Goal: Information Seeking & Learning: Learn about a topic

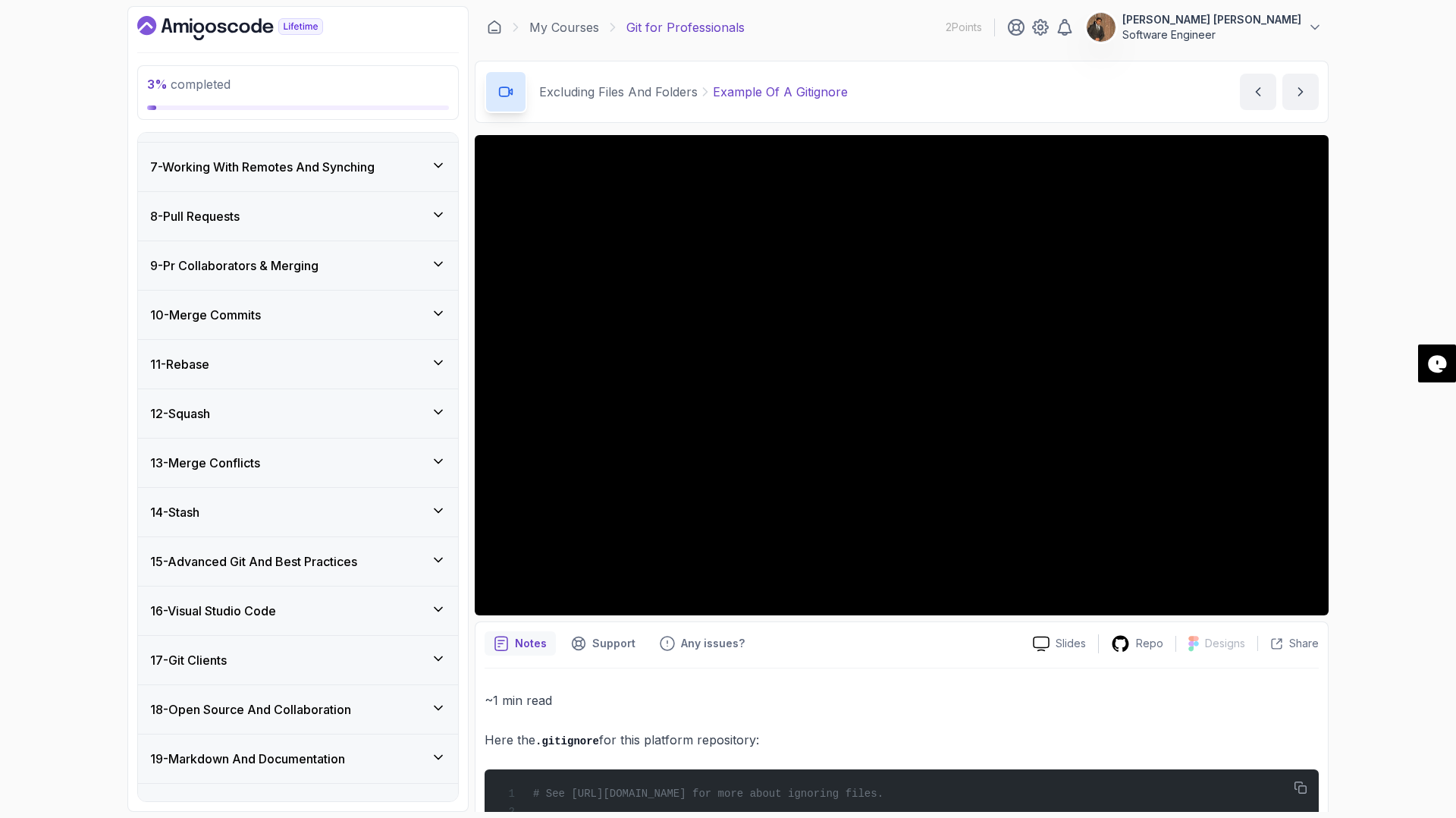
scroll to position [572, 0]
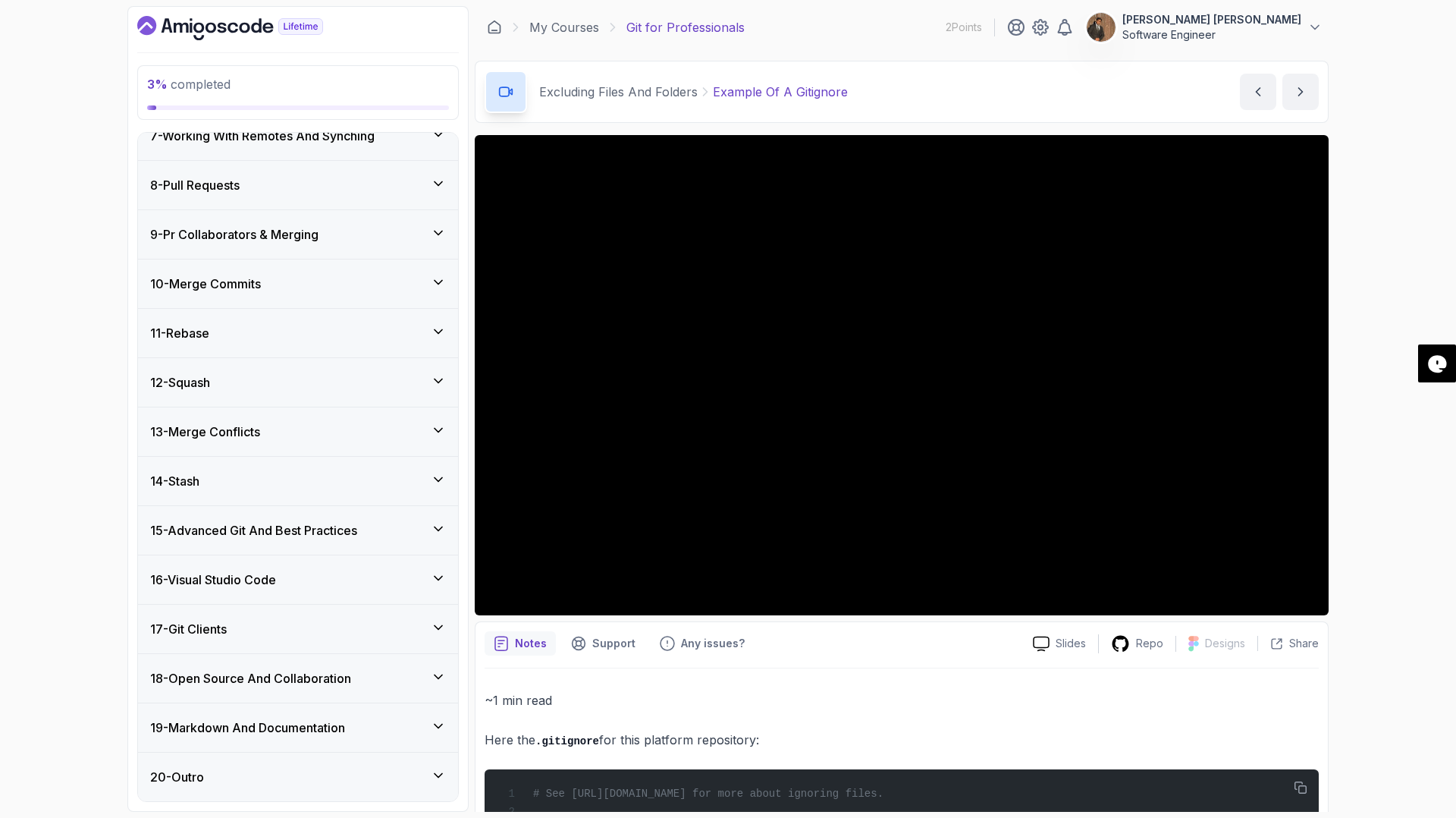
click at [439, 472] on icon at bounding box center [438, 479] width 16 height 16
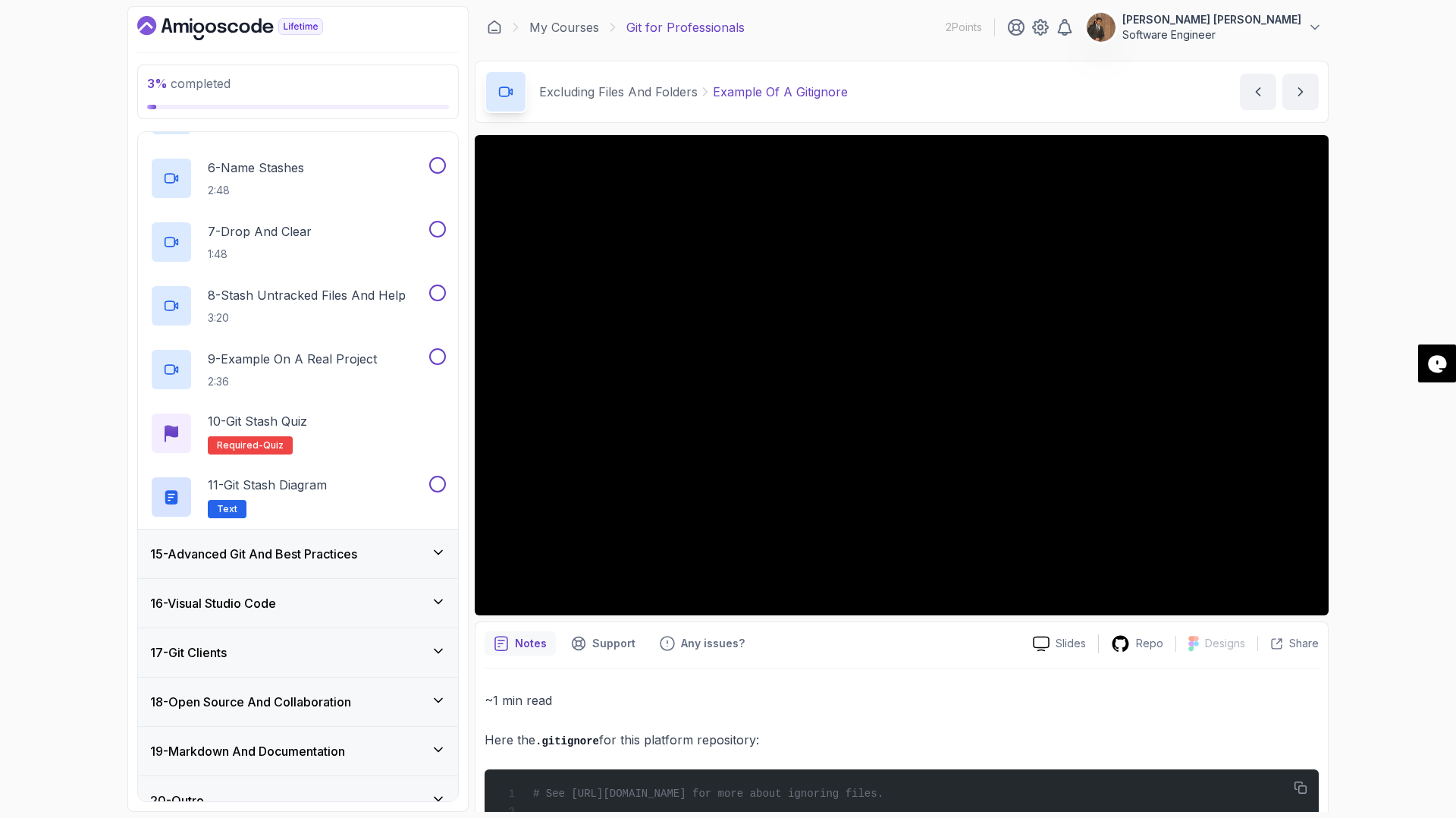
scroll to position [995, 0]
click at [427, 548] on div "15 - Advanced Git And Best Practices" at bounding box center [297, 553] width 296 height 18
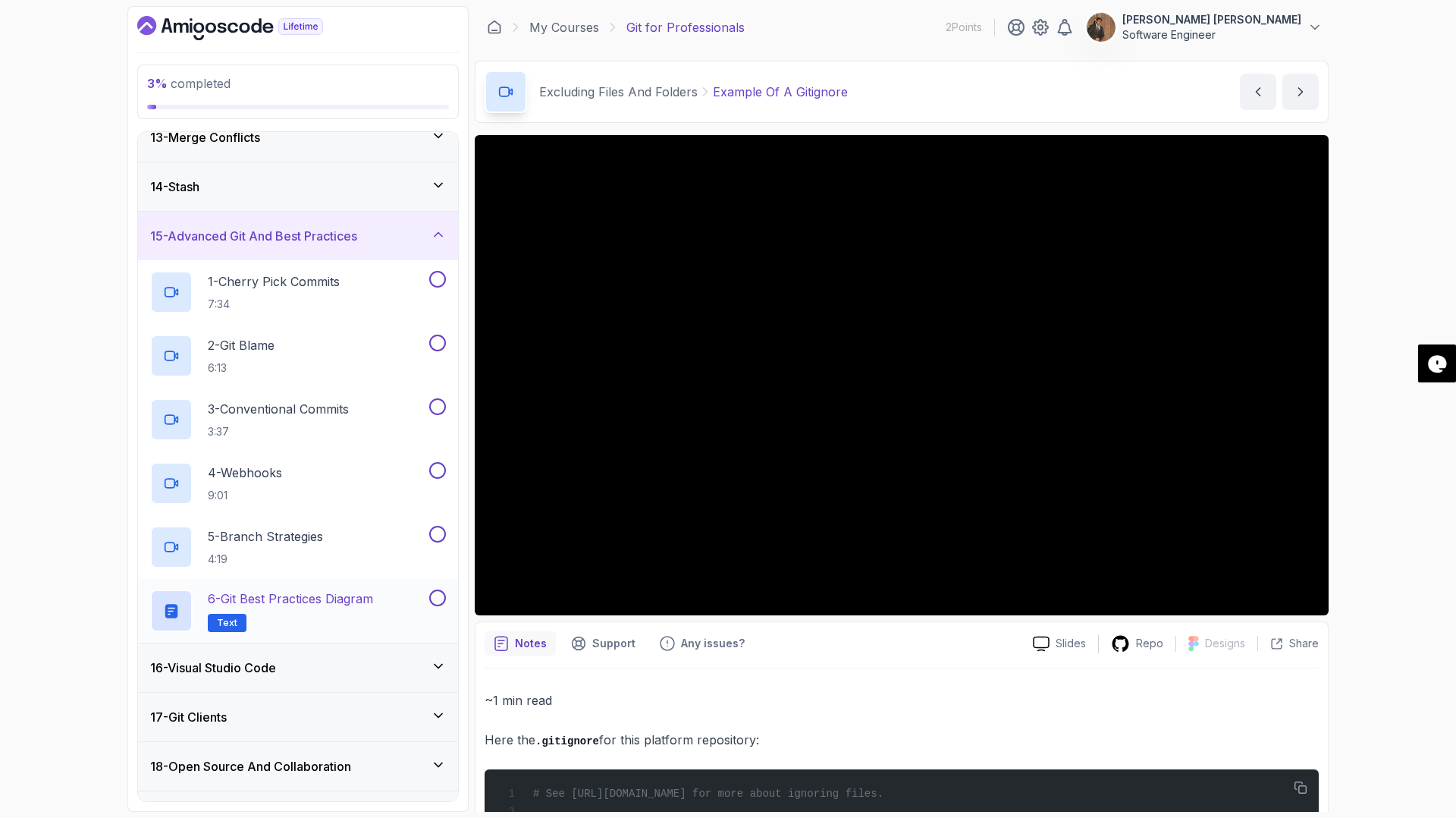
scroll to position [621, 0]
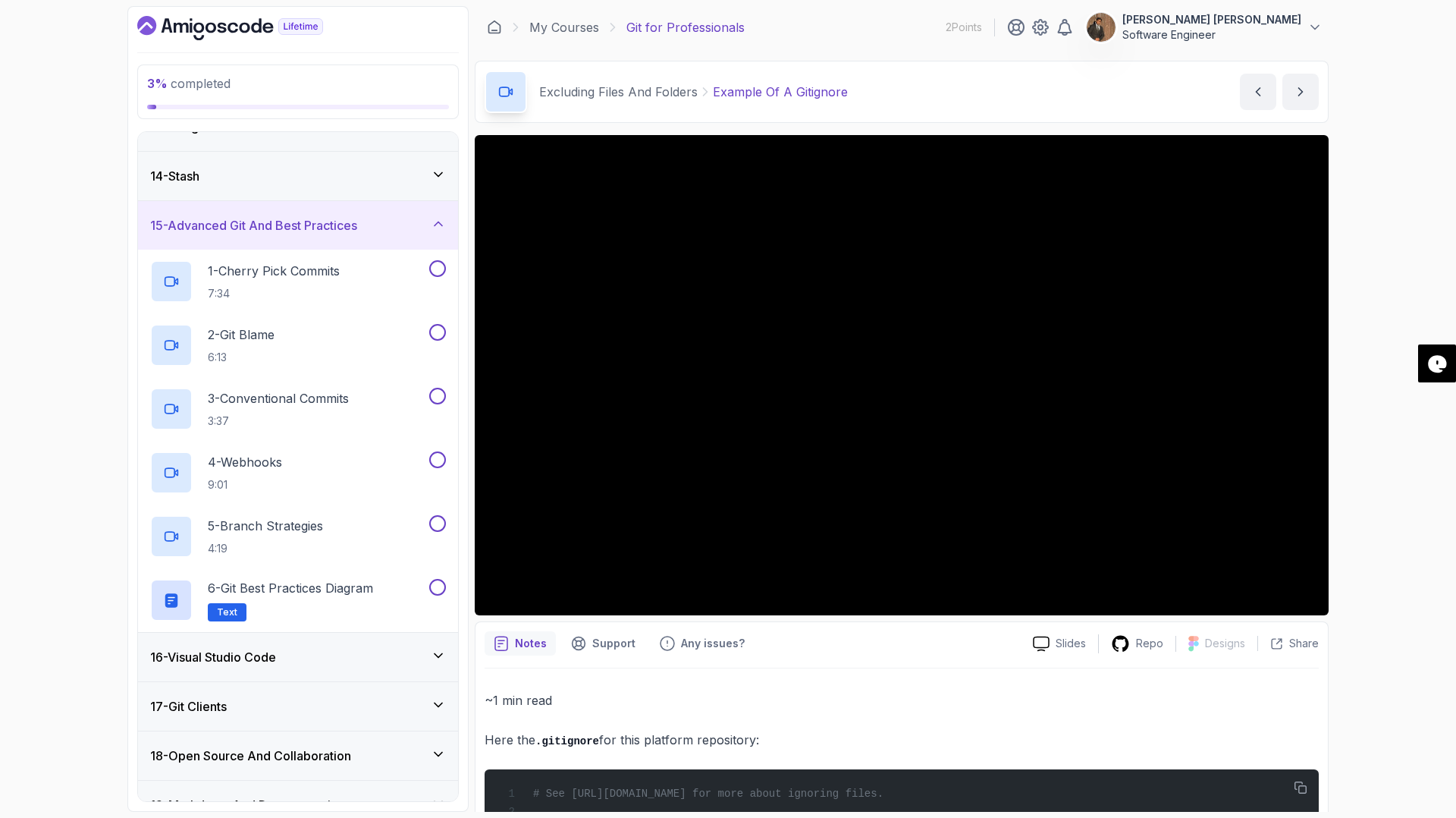
click at [379, 658] on div "16 - Visual Studio Code" at bounding box center [297, 657] width 296 height 18
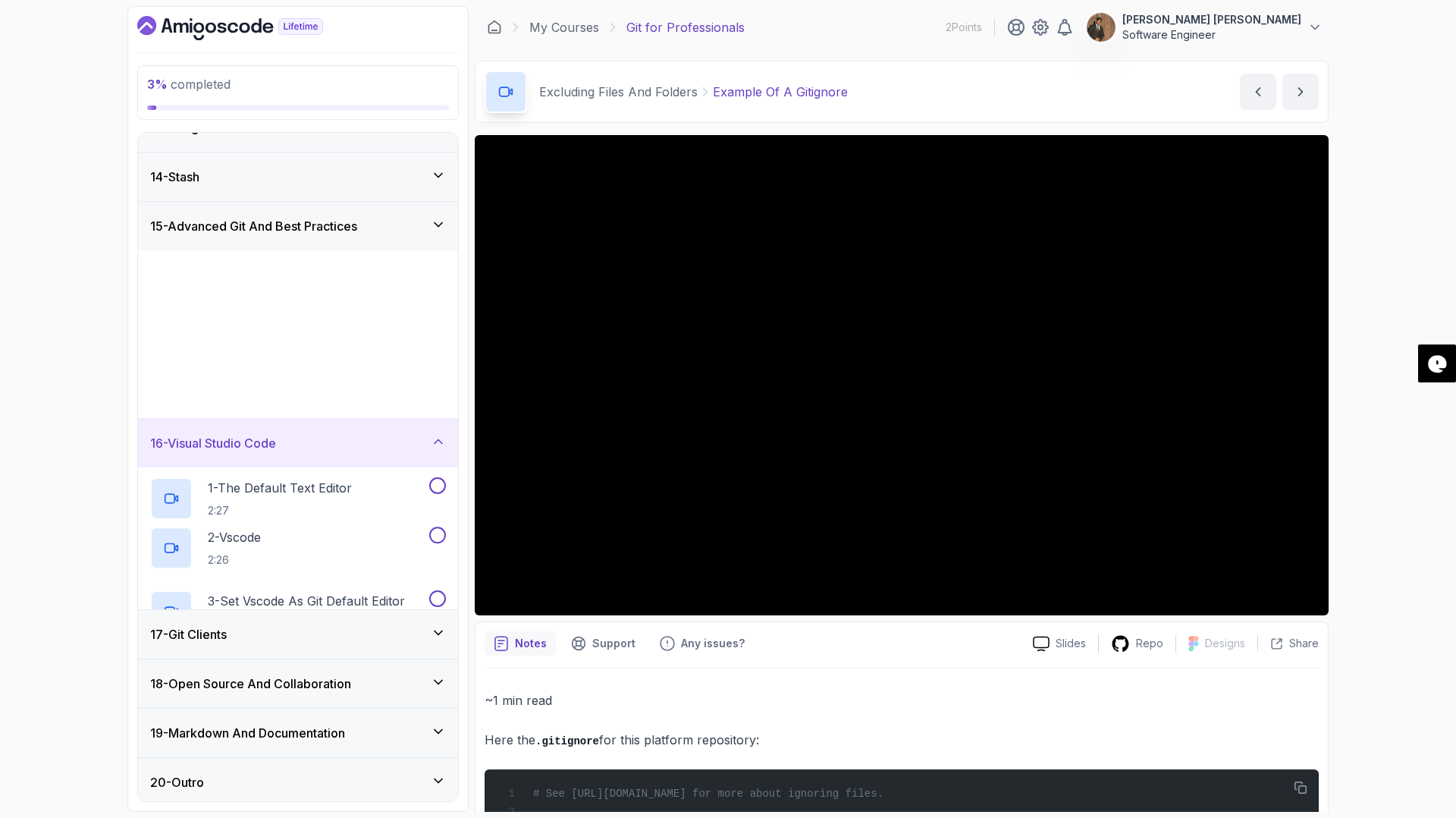
scroll to position [572, 0]
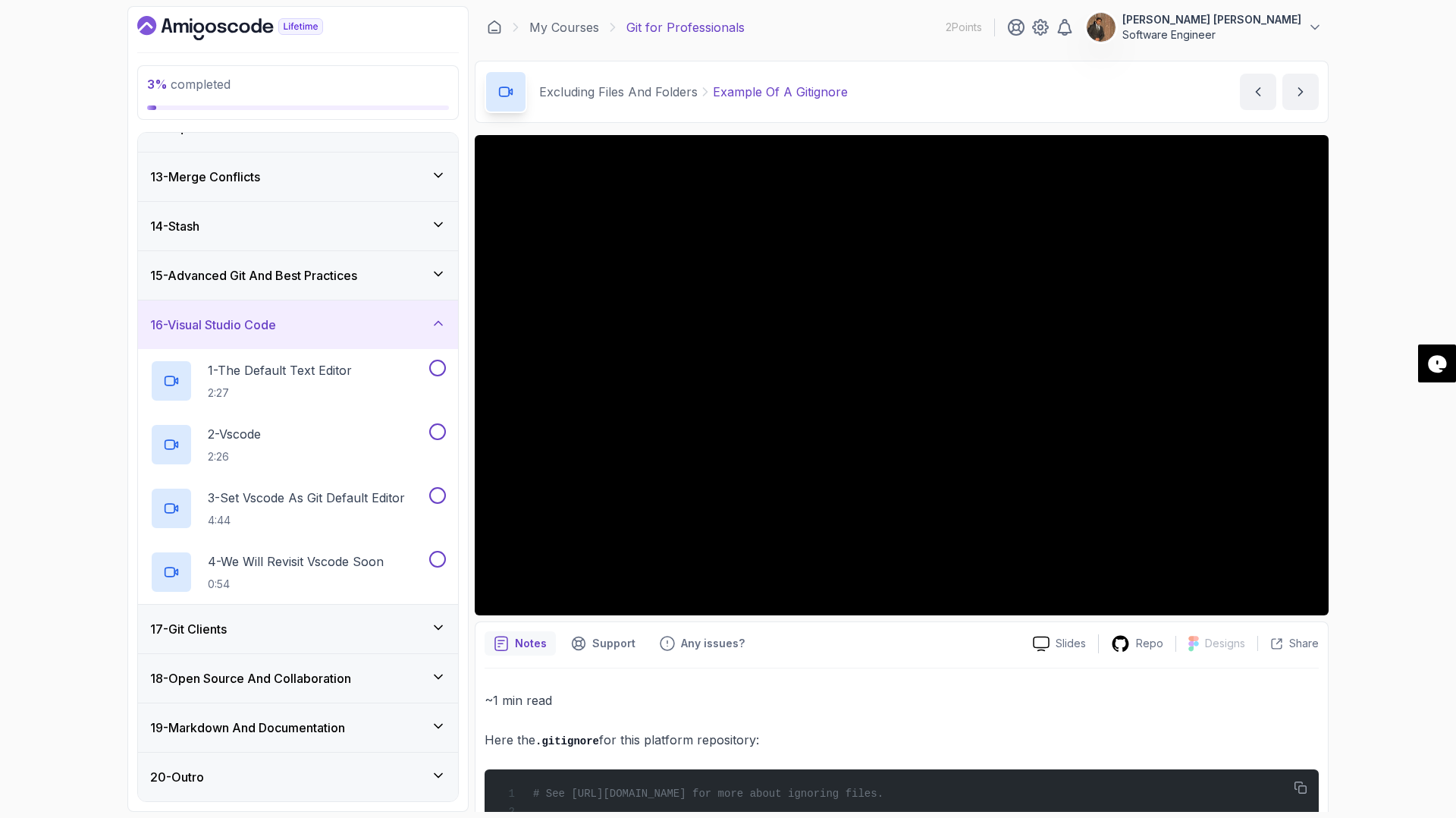
click at [424, 619] on div "17 - Git Clients" at bounding box center [297, 629] width 296 height 18
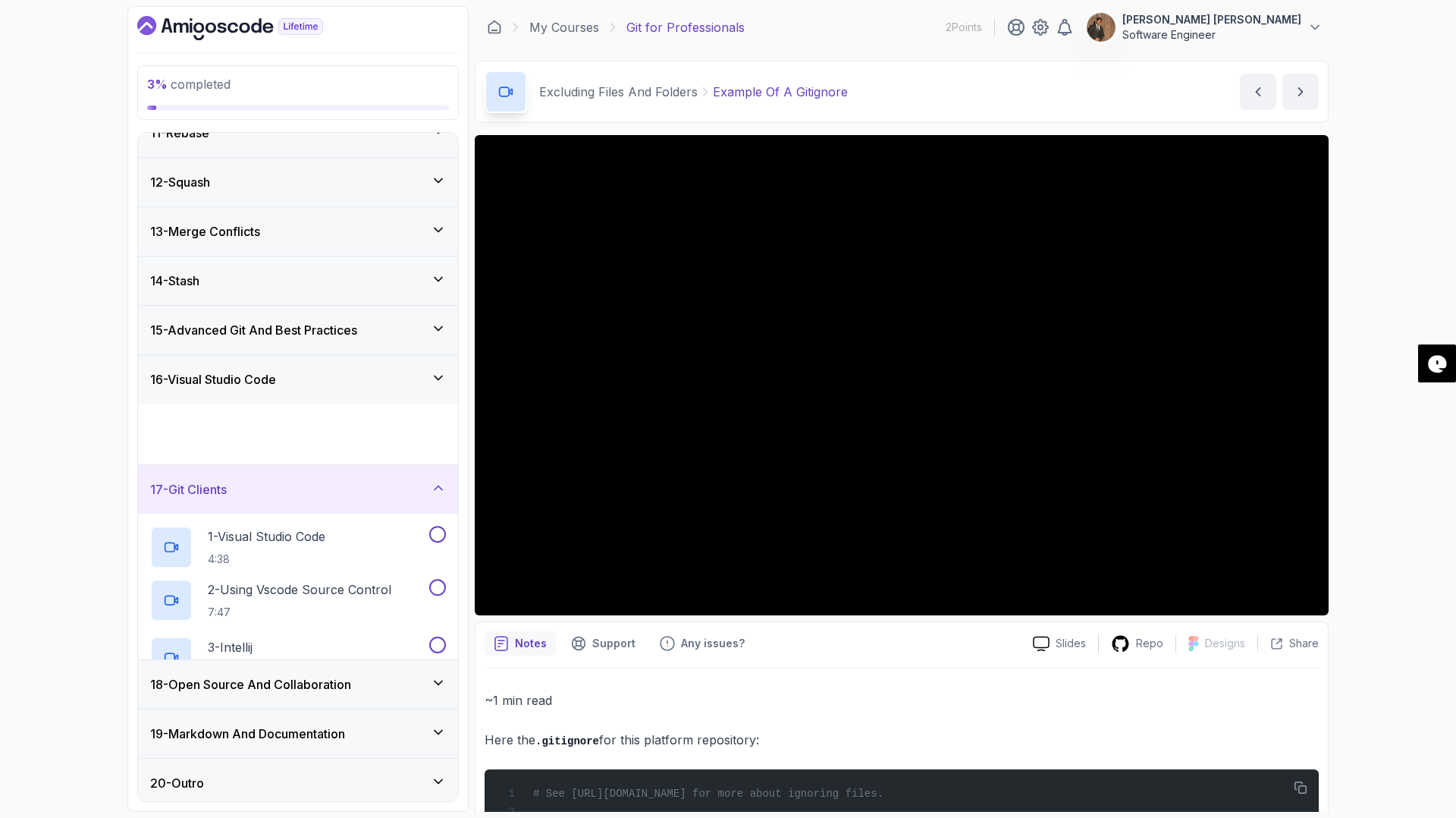
scroll to position [508, 0]
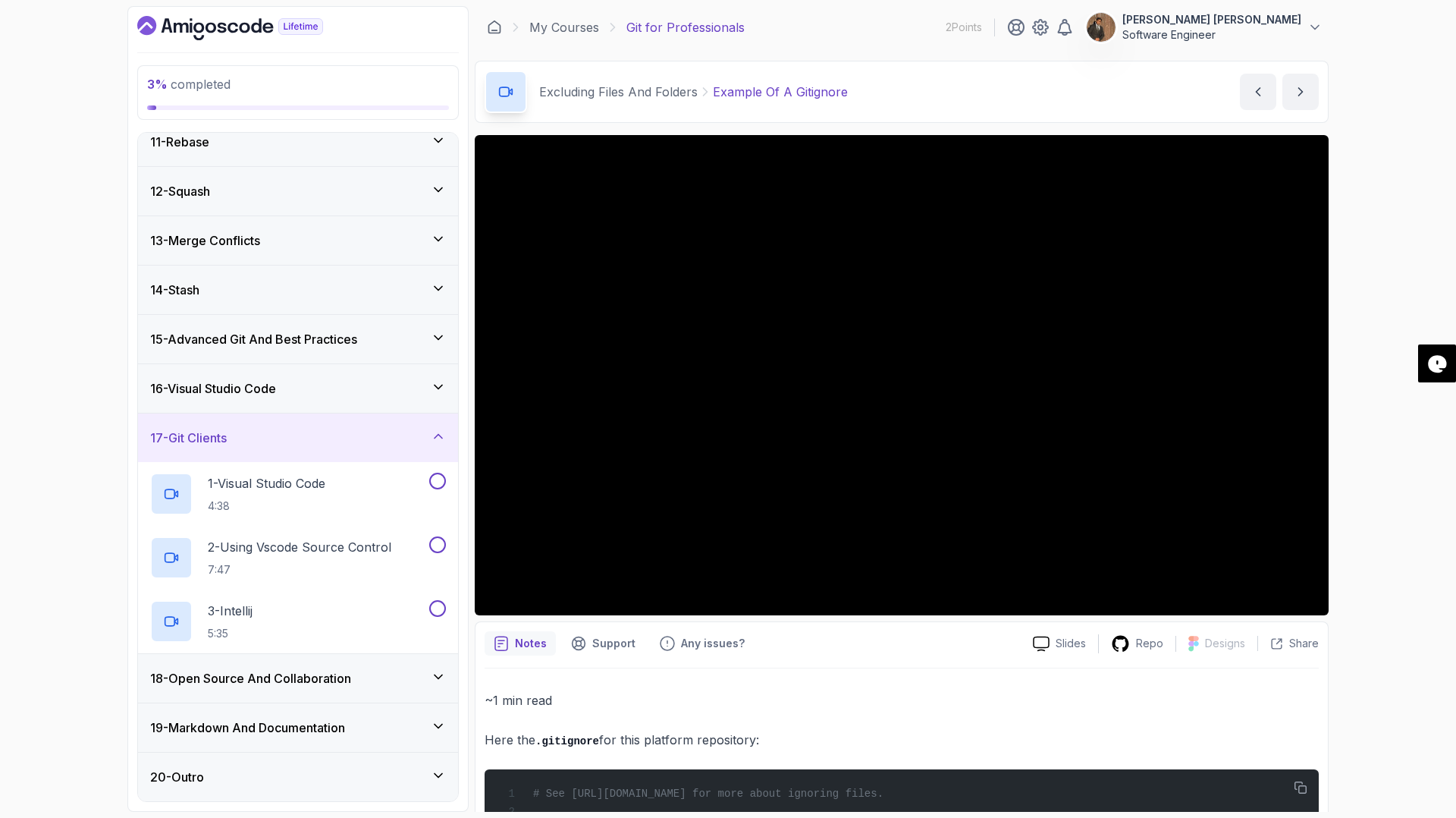
click at [442, 681] on icon at bounding box center [438, 676] width 16 height 16
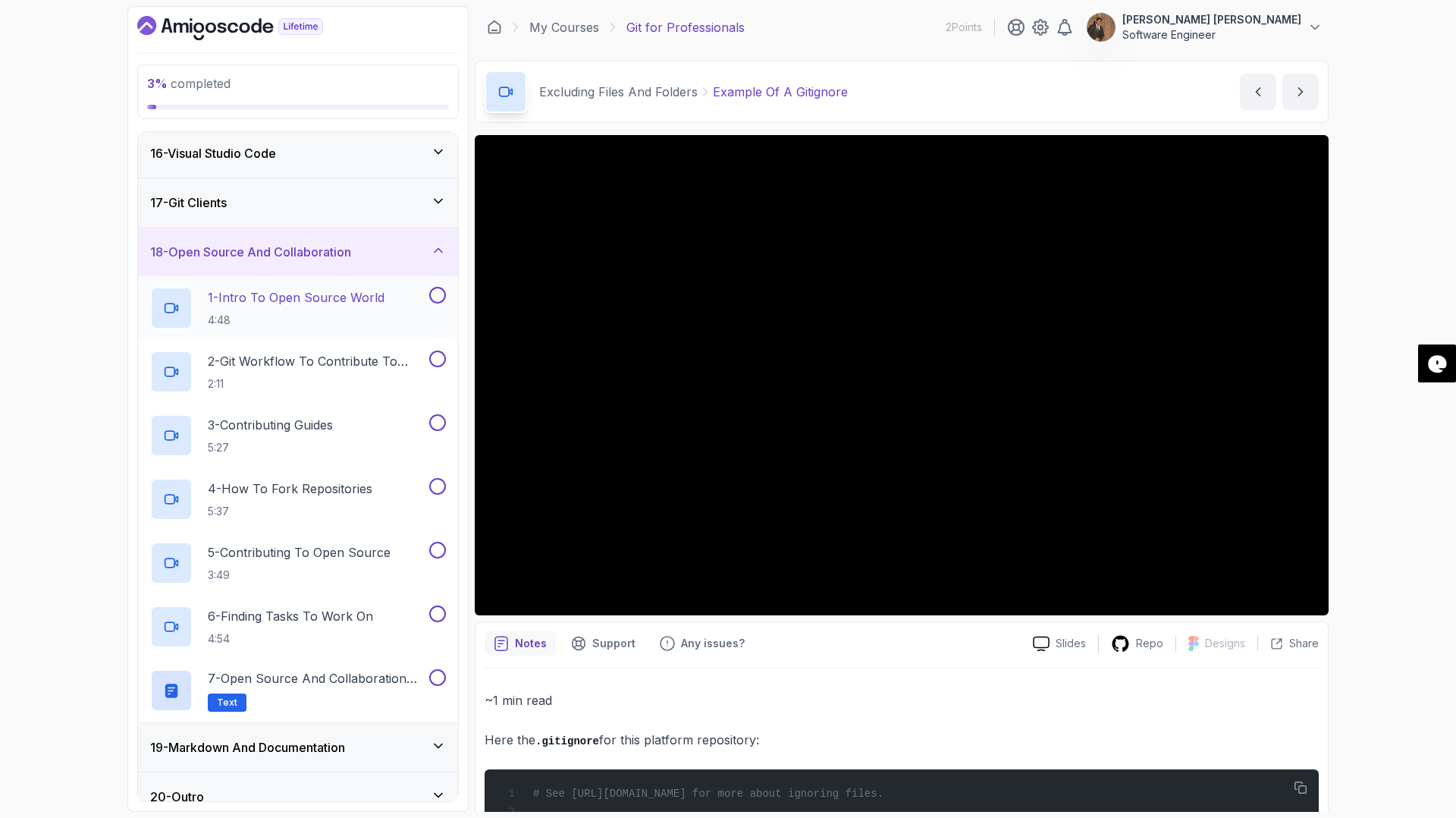
scroll to position [762, 0]
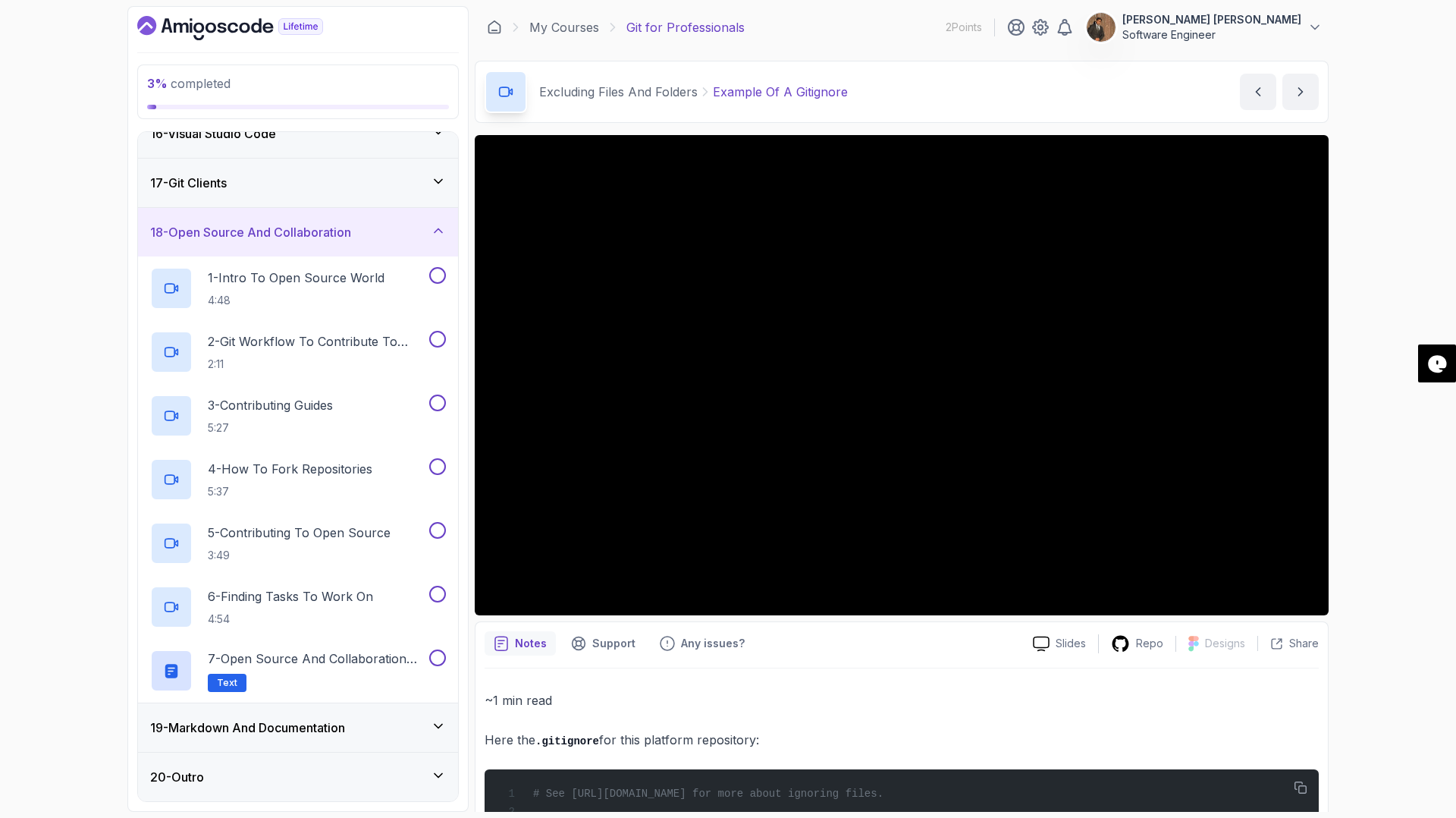
click at [437, 225] on icon at bounding box center [438, 231] width 16 height 16
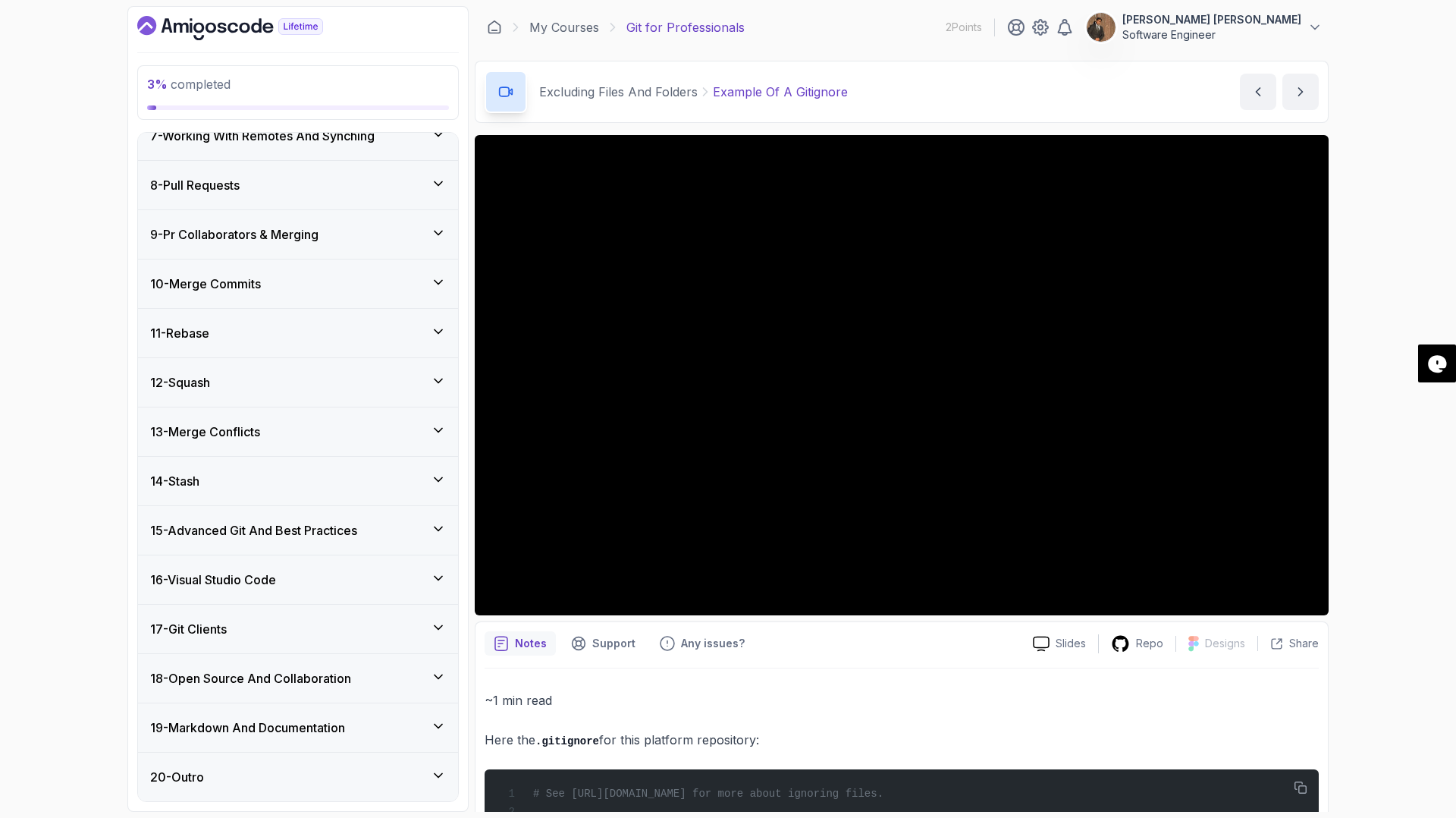
scroll to position [317, 0]
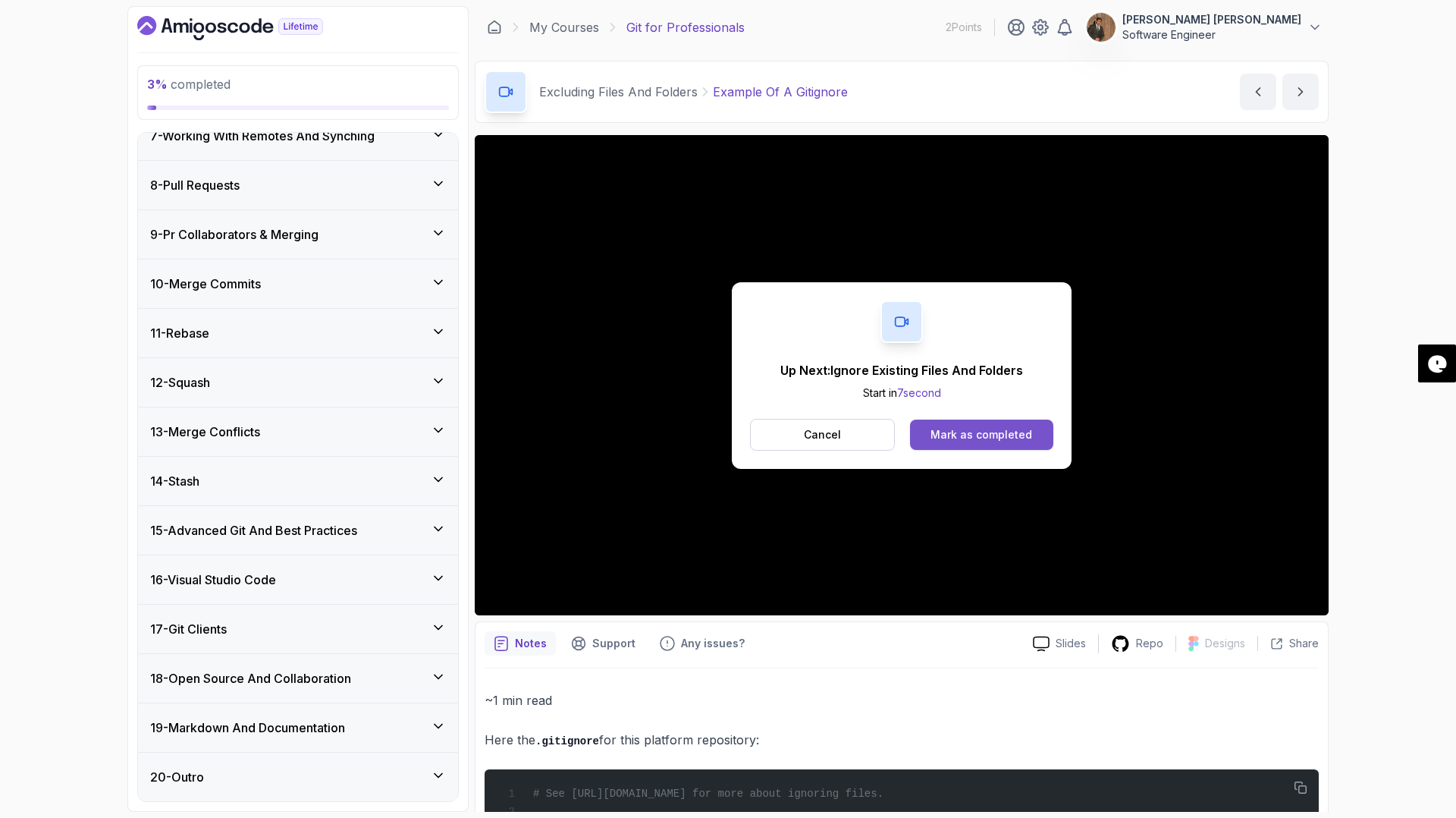
click at [954, 438] on div "Mark as completed" at bounding box center [981, 435] width 102 height 16
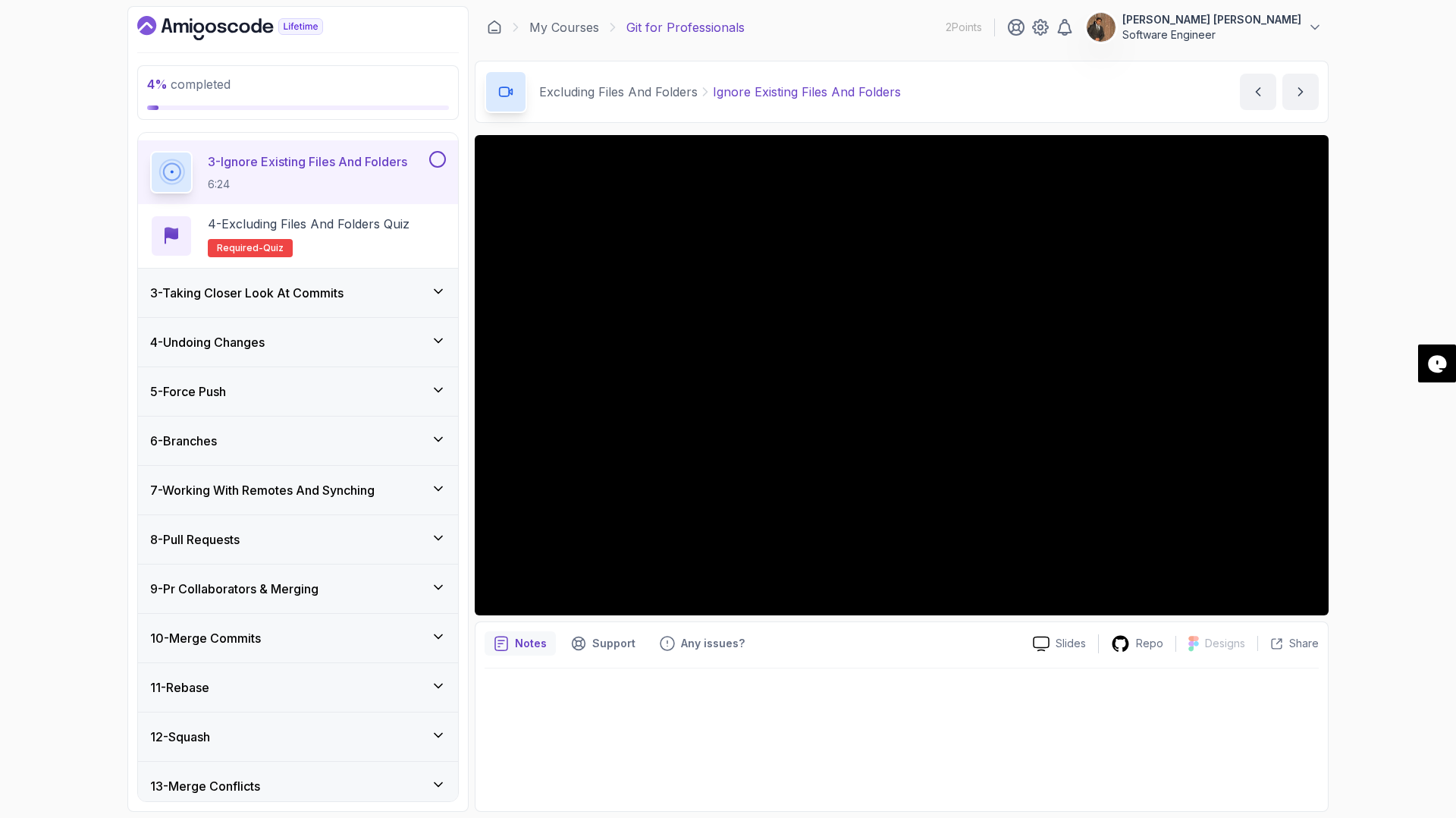
scroll to position [97, 0]
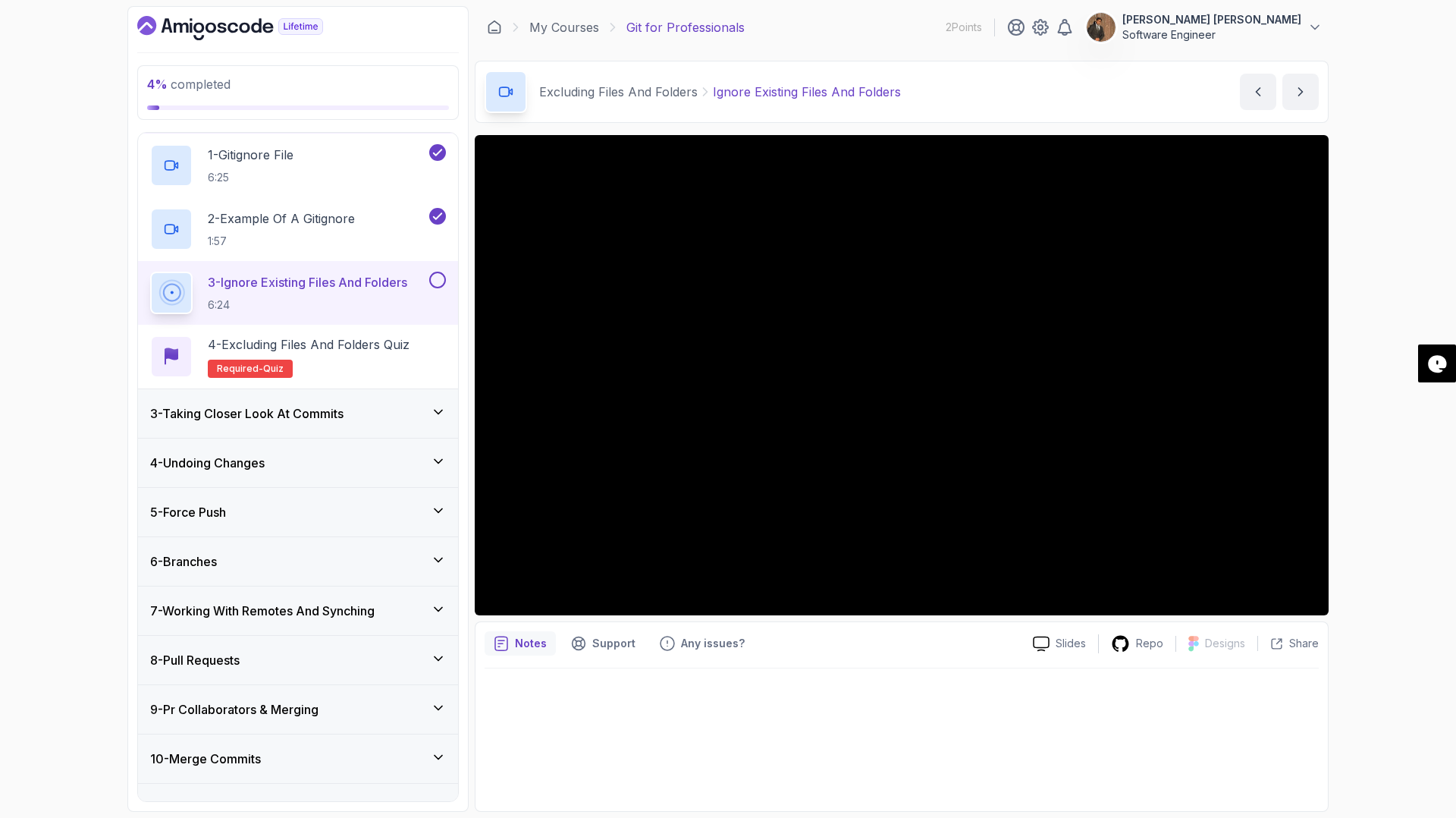
click at [857, 647] on div "Notes Support Any issues?" at bounding box center [753, 643] width 536 height 25
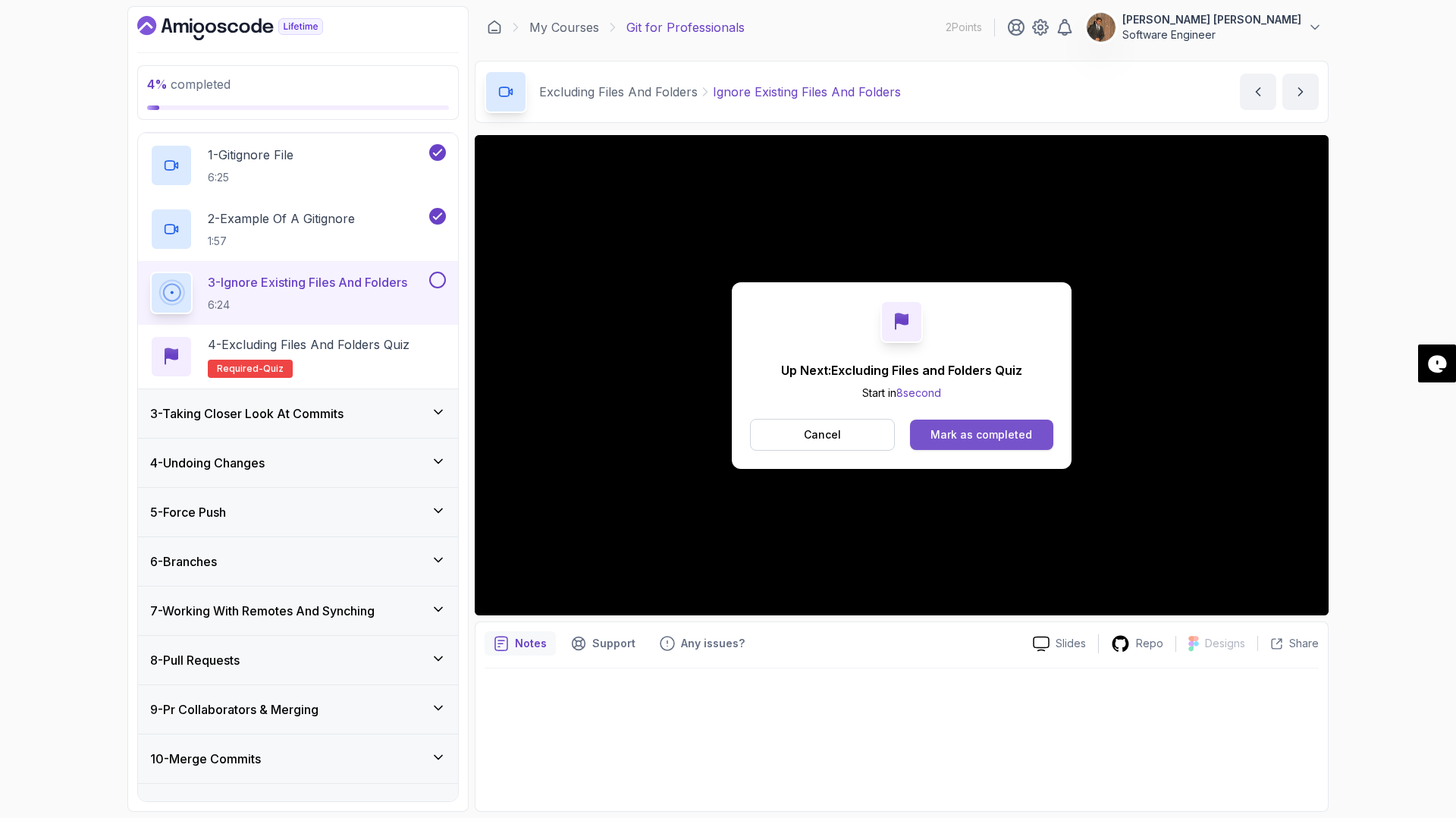
click at [981, 429] on div "Mark as completed" at bounding box center [981, 435] width 102 height 16
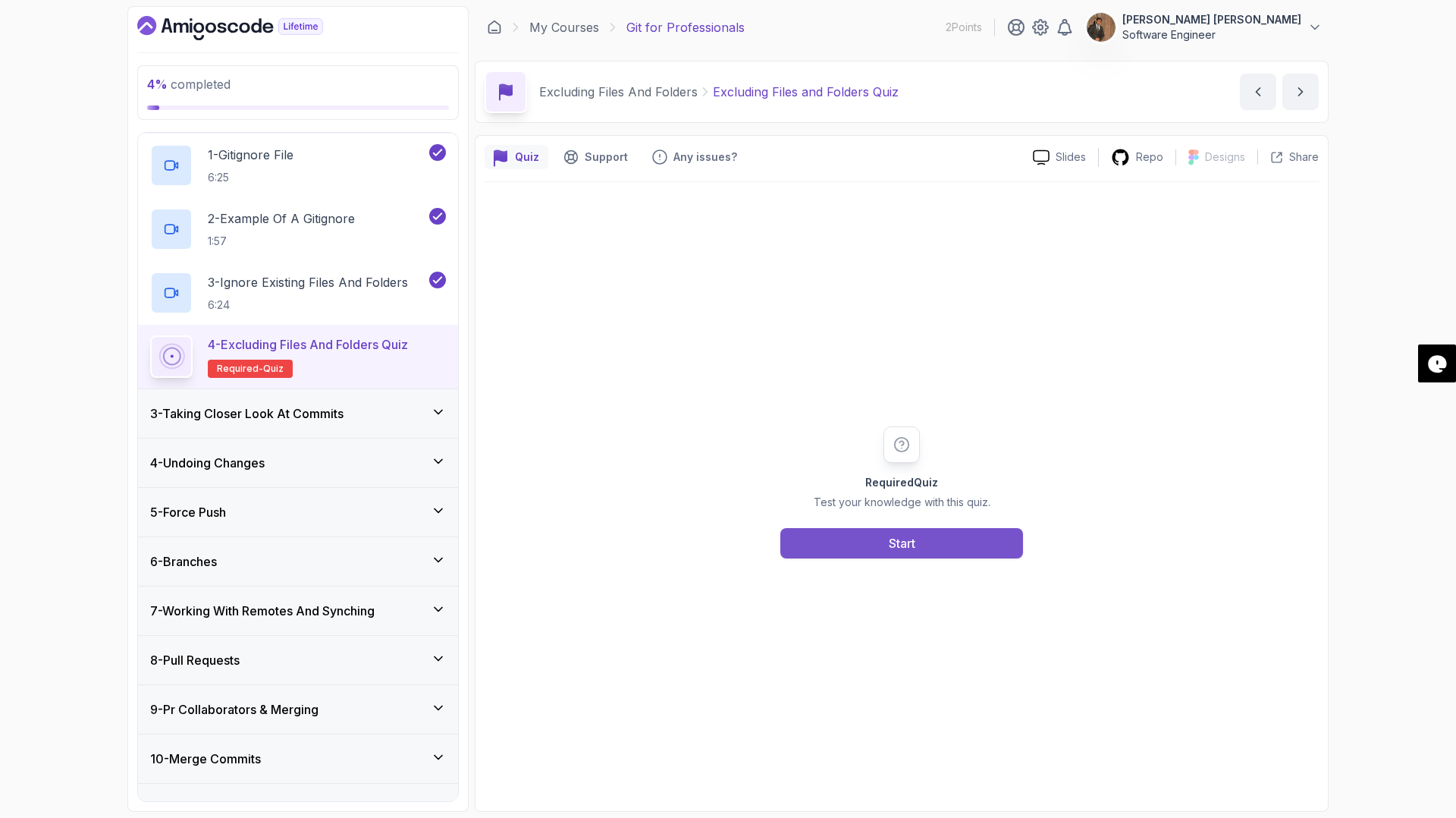
click at [905, 544] on div "Start" at bounding box center [901, 544] width 27 height 18
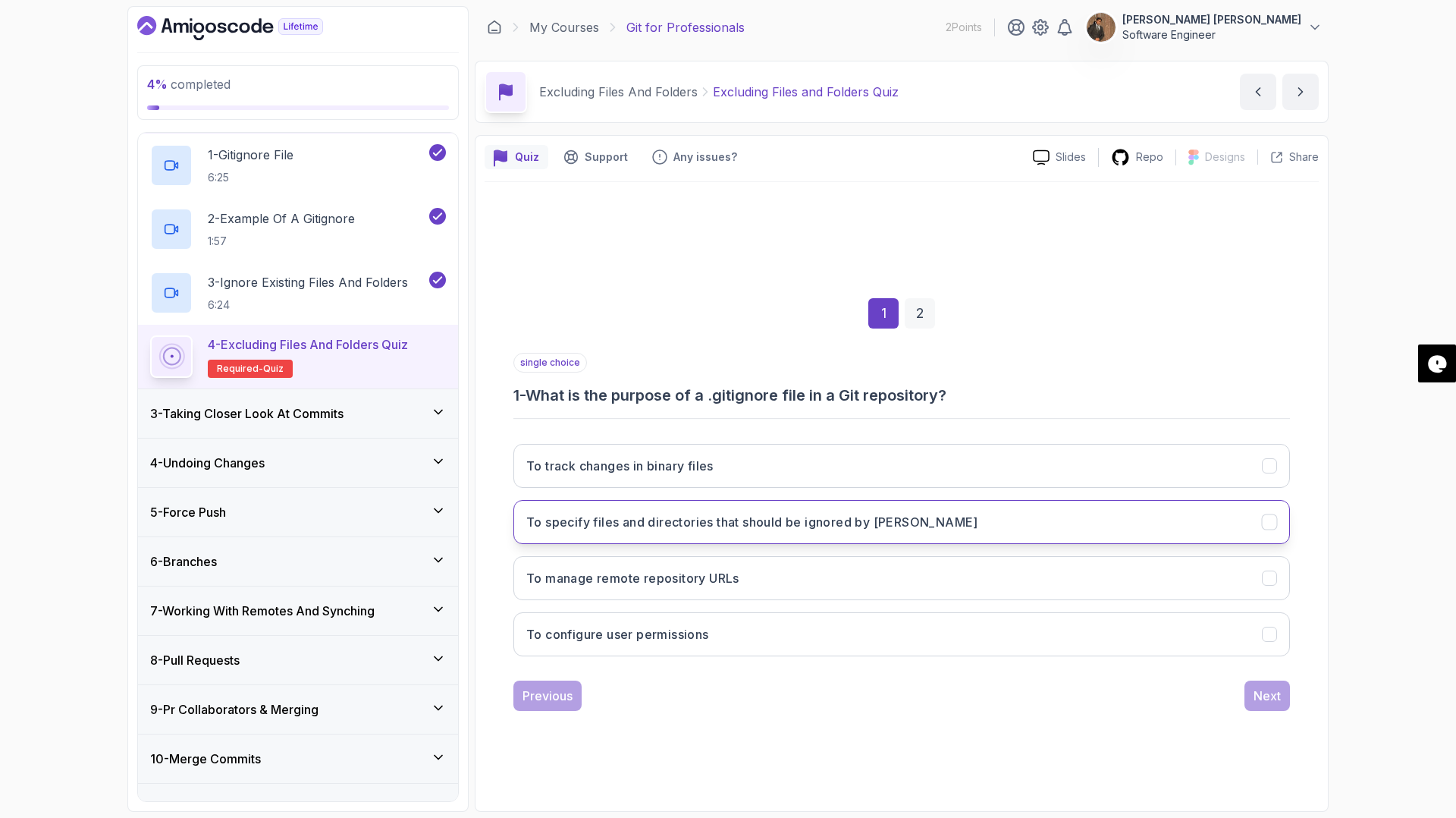
click at [724, 523] on h3 "To specify files and directories that should be ignored by [PERSON_NAME]" at bounding box center [752, 522] width 452 height 18
click at [1265, 689] on div "Next" at bounding box center [1267, 695] width 27 height 18
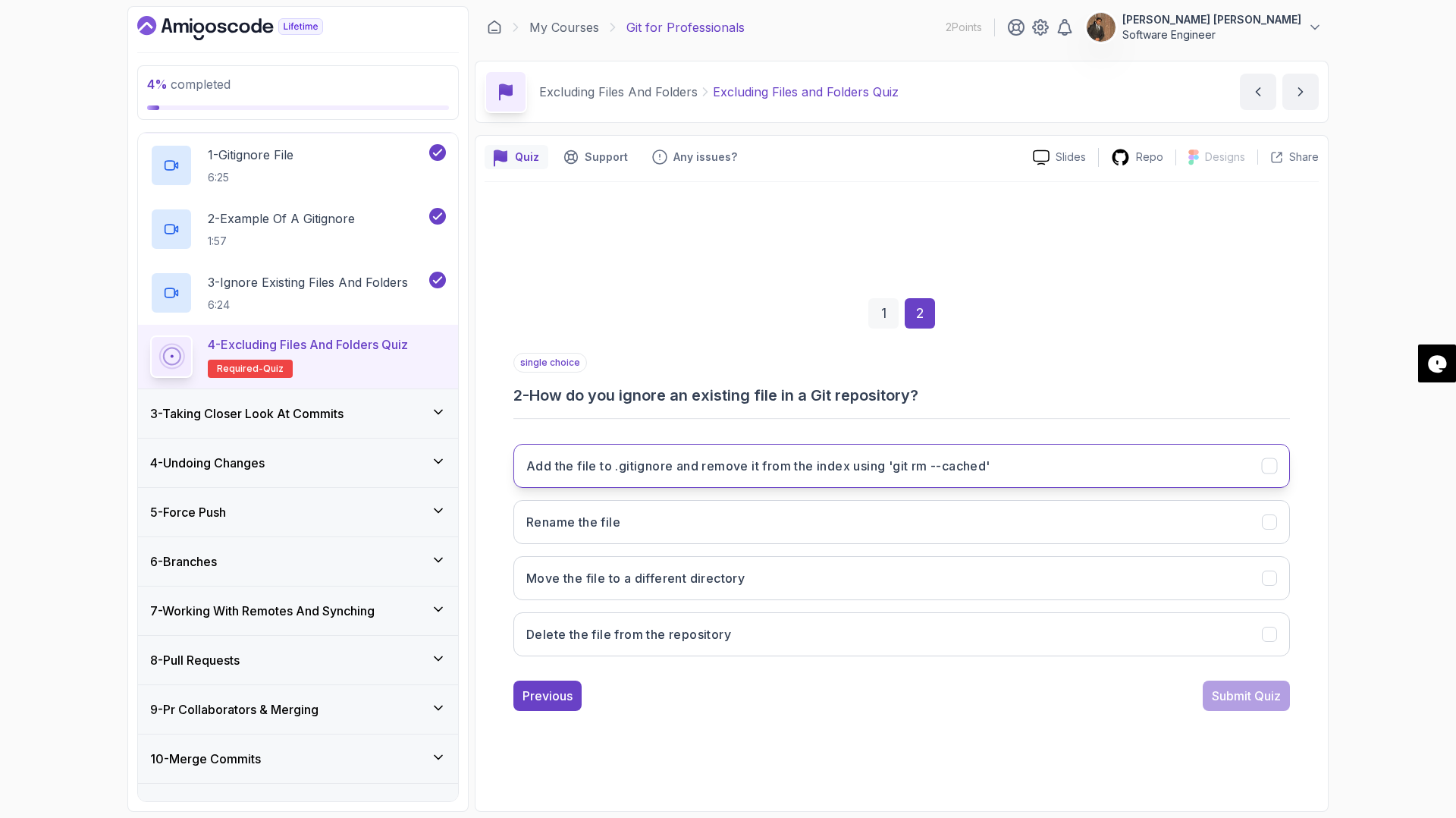
click at [809, 468] on h3 "Add the file to .gitignore and remove it from the index using 'git rm --cached'" at bounding box center [758, 466] width 464 height 18
click at [1256, 699] on div "Submit Quiz" at bounding box center [1246, 695] width 69 height 18
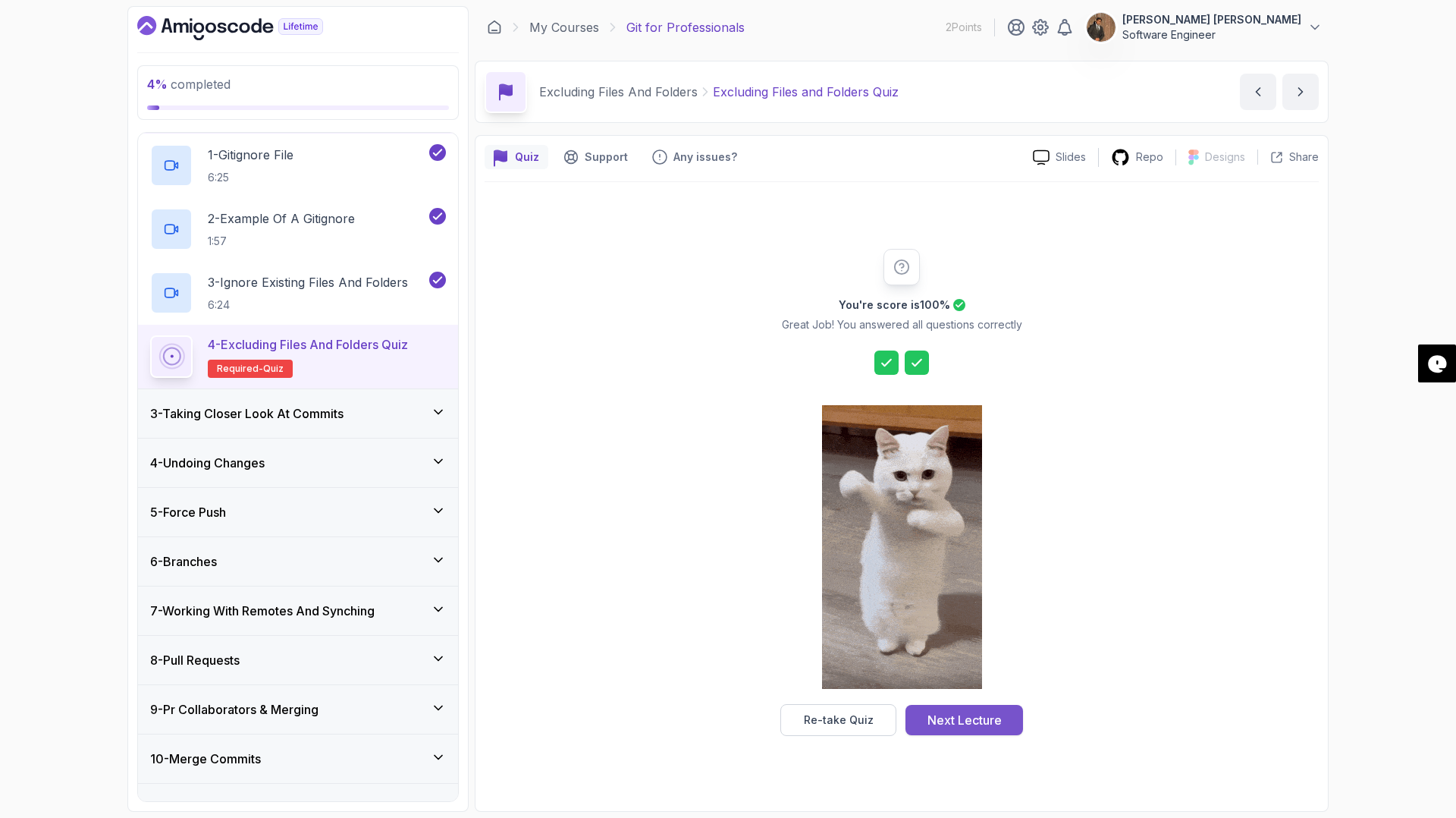
click at [971, 719] on div "Next Lecture" at bounding box center [965, 720] width 74 height 18
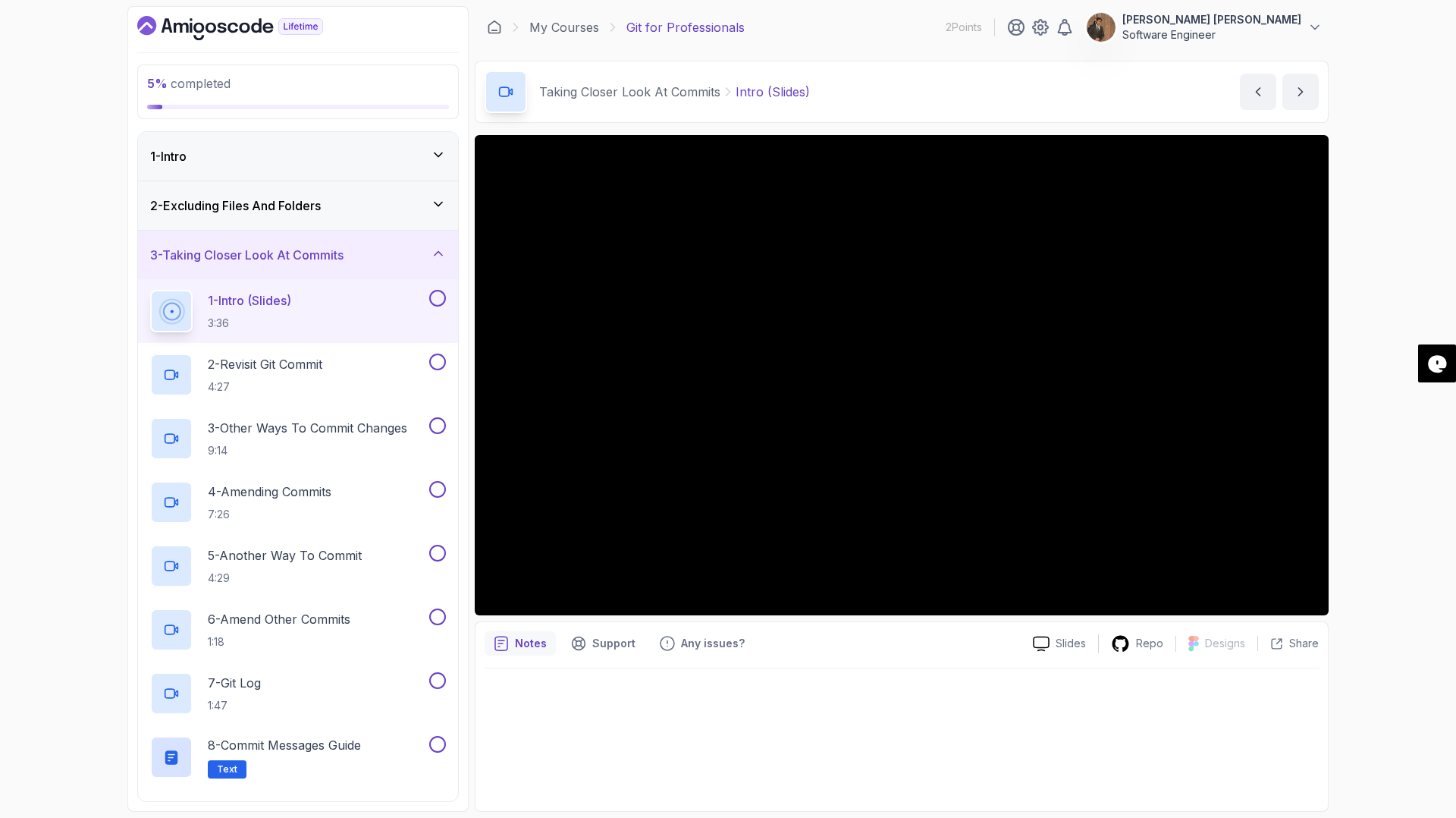
click at [433, 204] on icon at bounding box center [438, 204] width 16 height 16
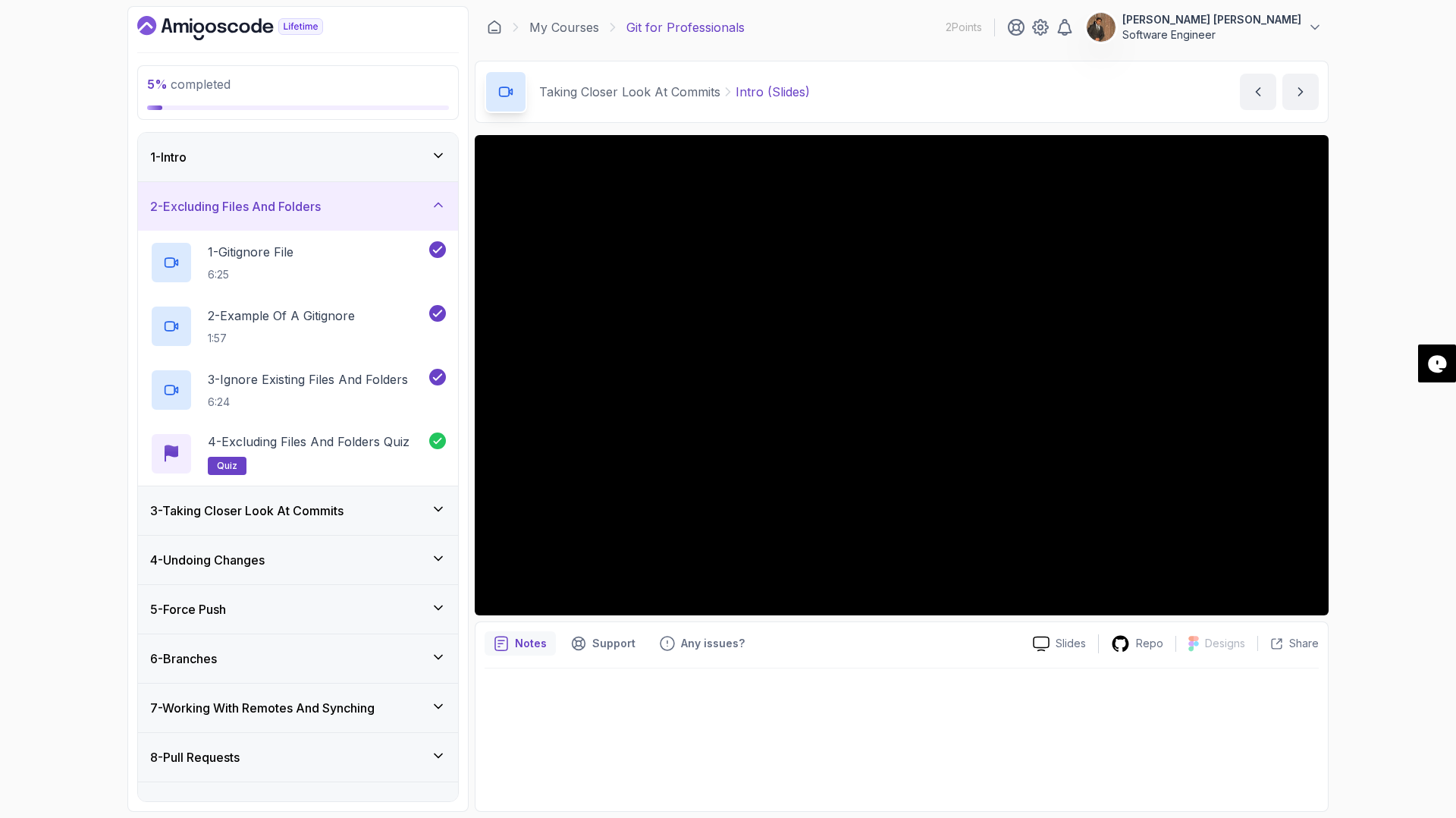
click at [433, 204] on icon at bounding box center [438, 205] width 16 height 16
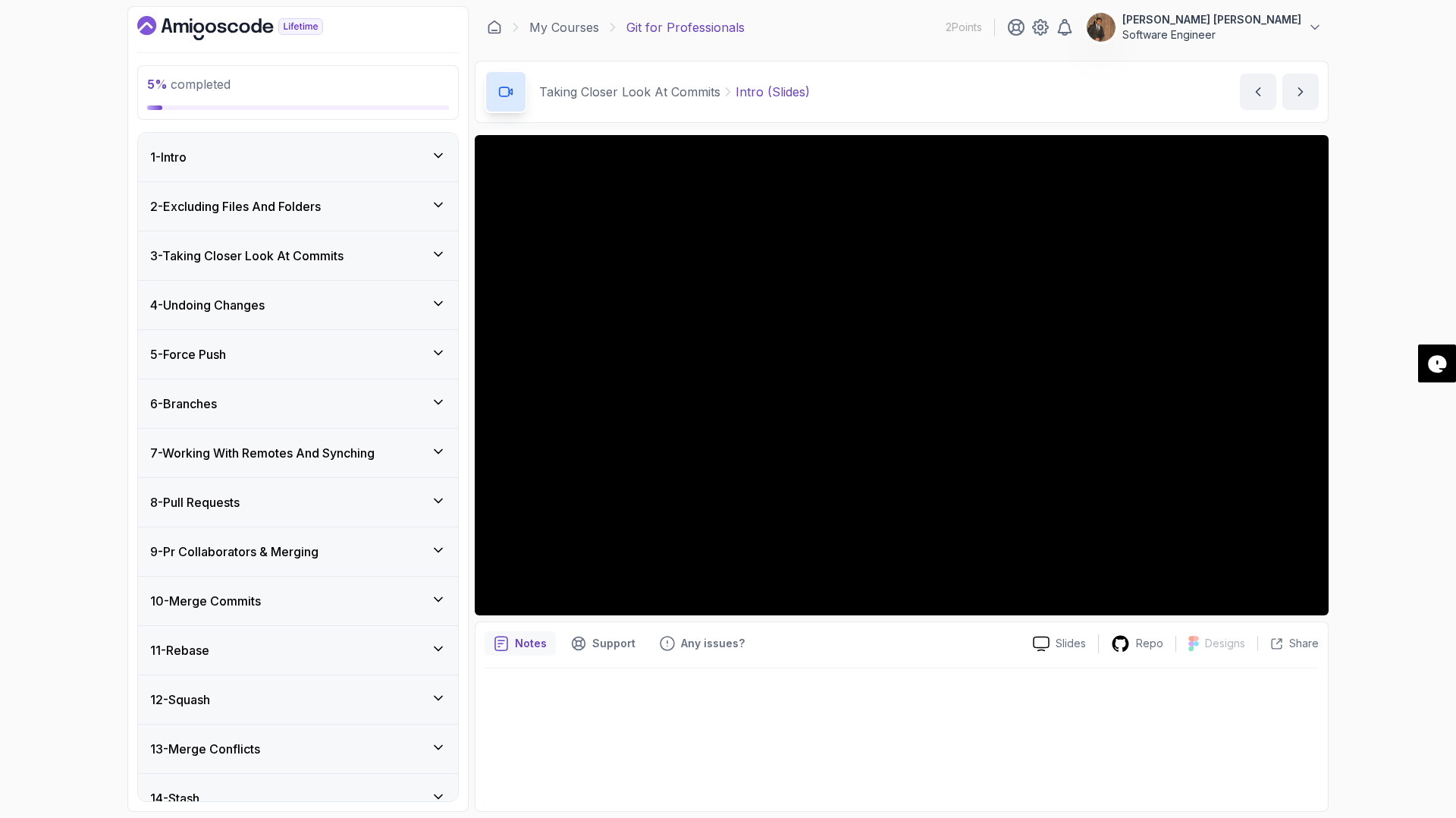
click at [437, 158] on icon at bounding box center [438, 156] width 16 height 16
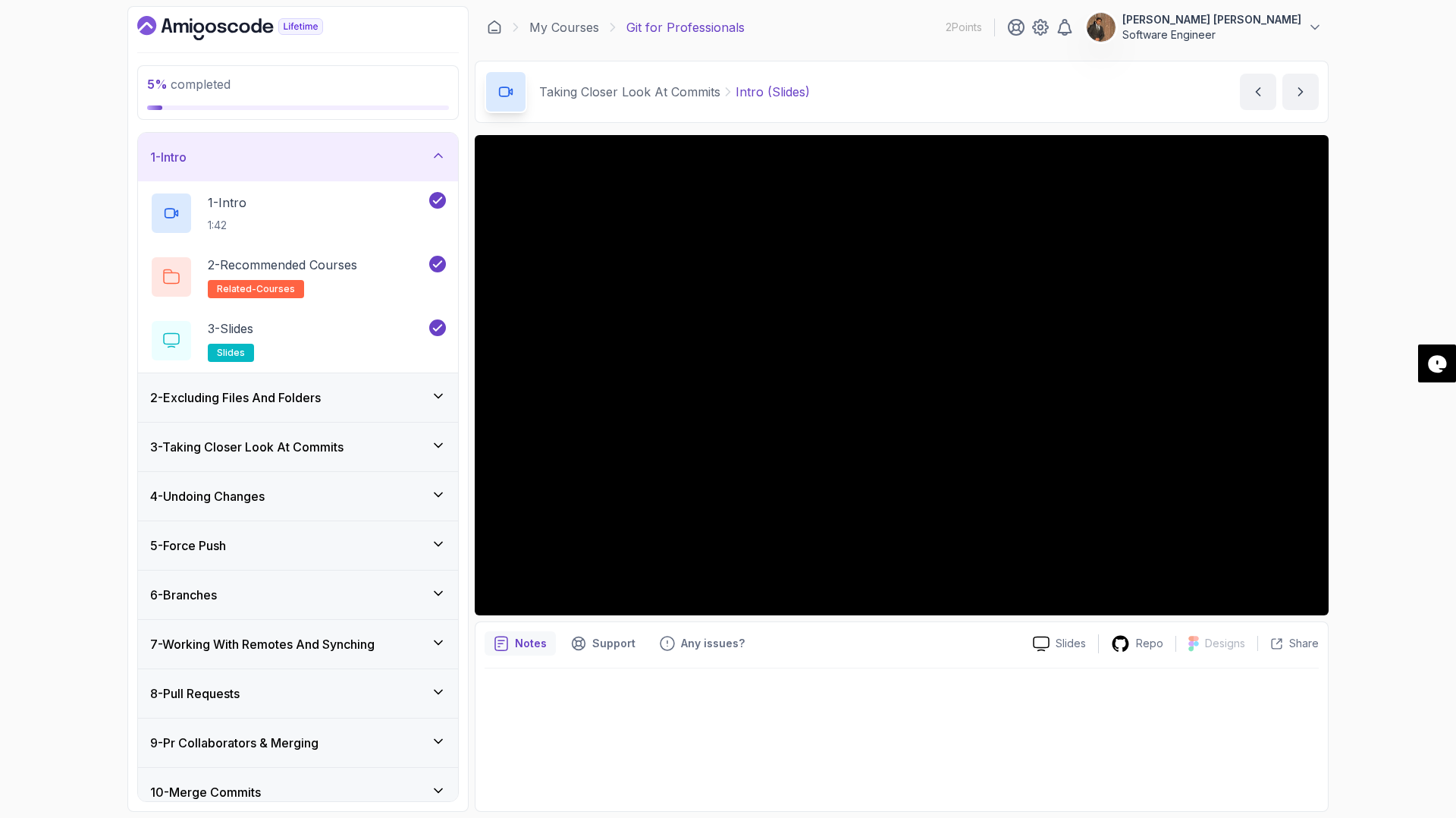
click at [437, 158] on icon at bounding box center [438, 156] width 16 height 16
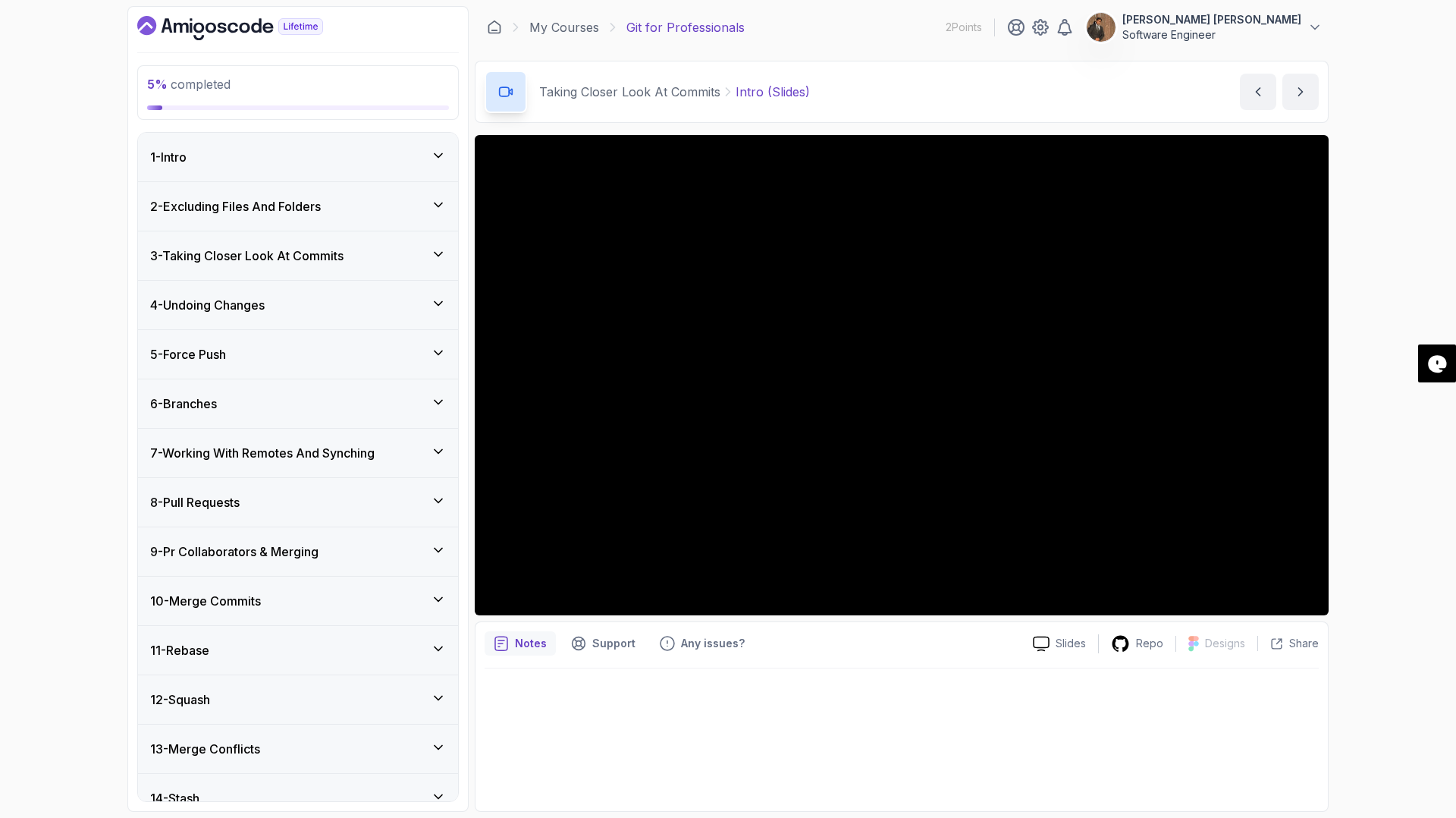
click at [441, 205] on icon at bounding box center [438, 205] width 16 height 16
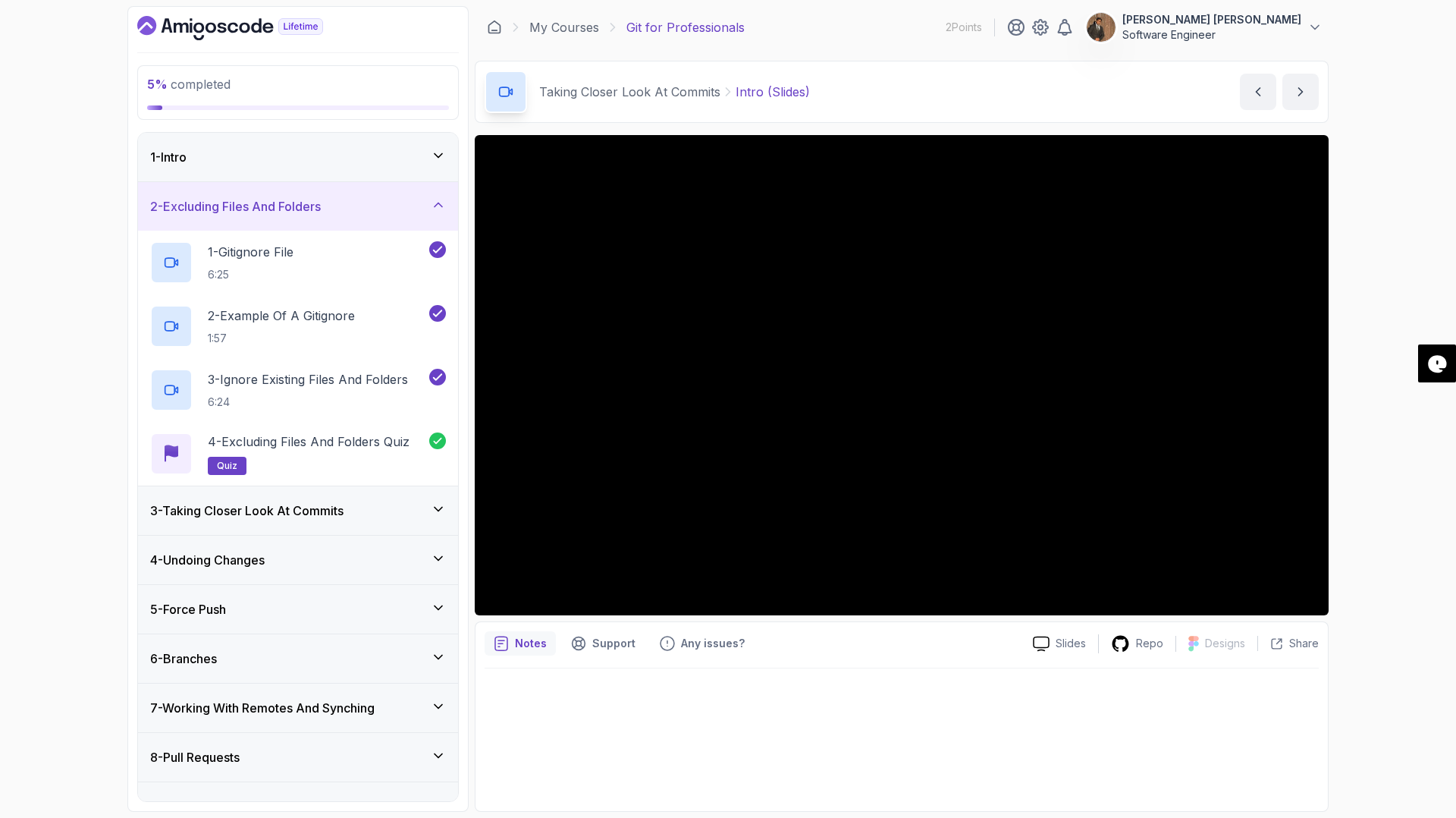
click at [441, 205] on icon at bounding box center [438, 205] width 16 height 16
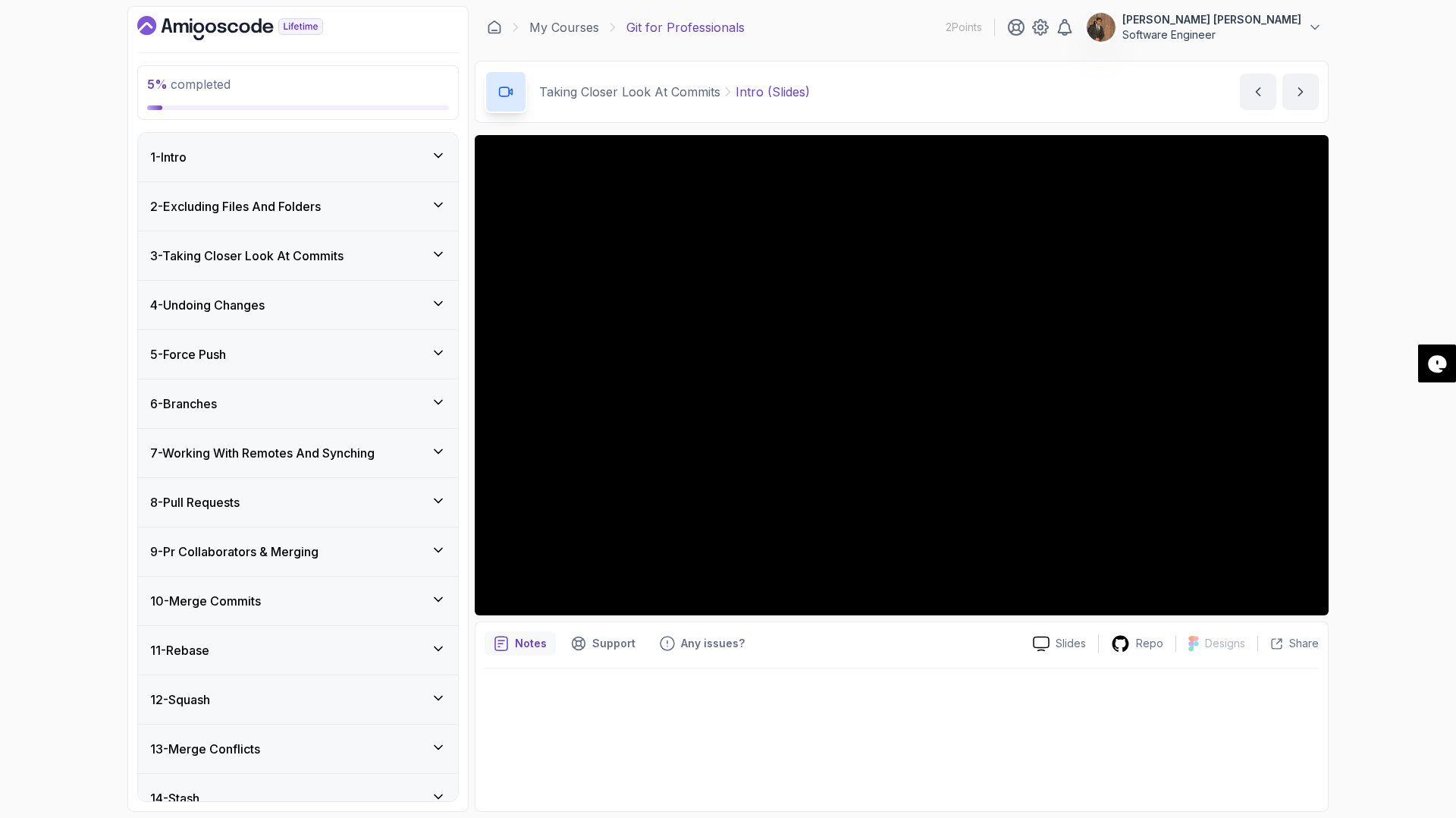
click at [441, 249] on icon at bounding box center [438, 253] width 16 height 16
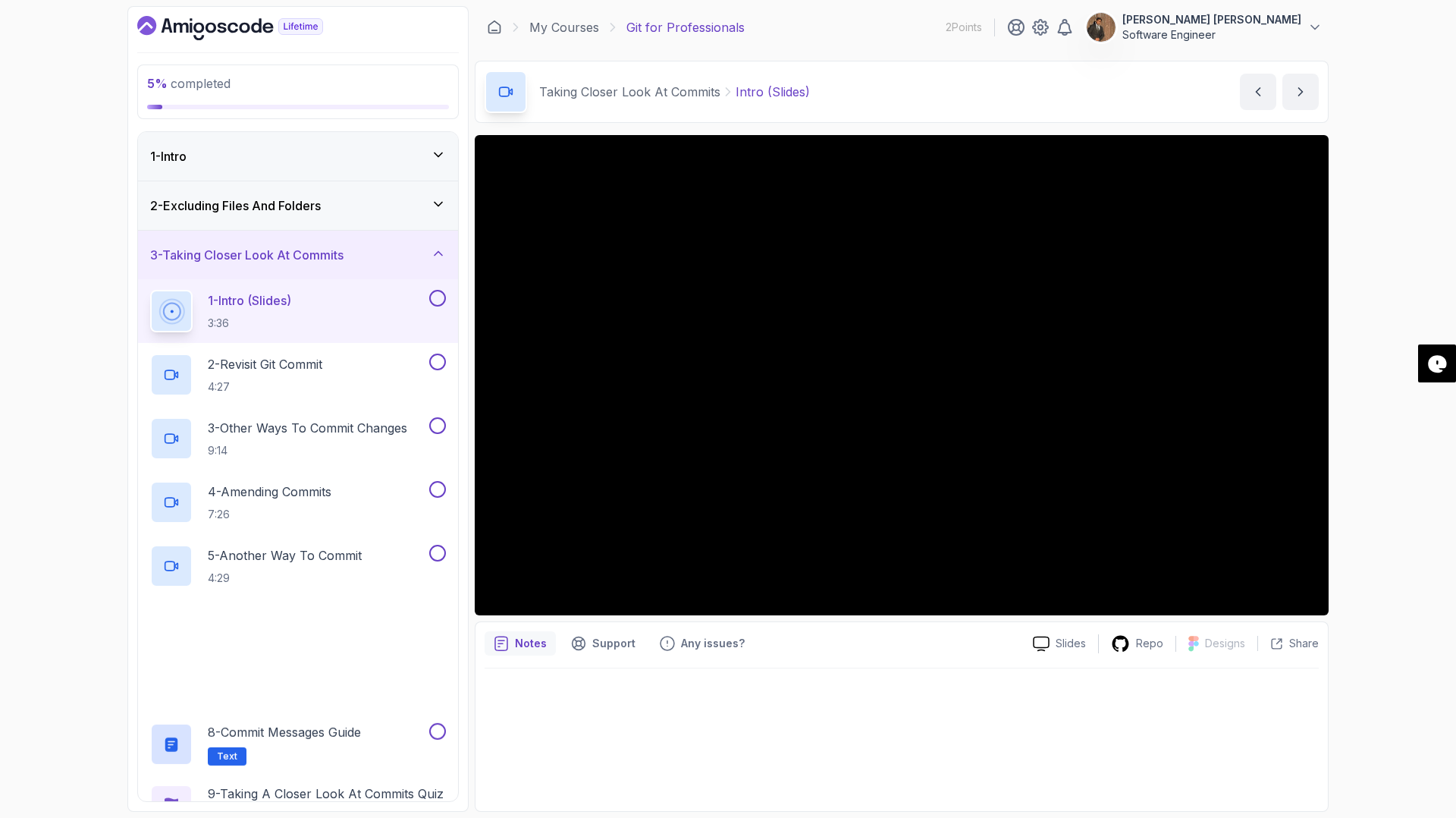
click at [441, 249] on icon at bounding box center [438, 253] width 16 height 16
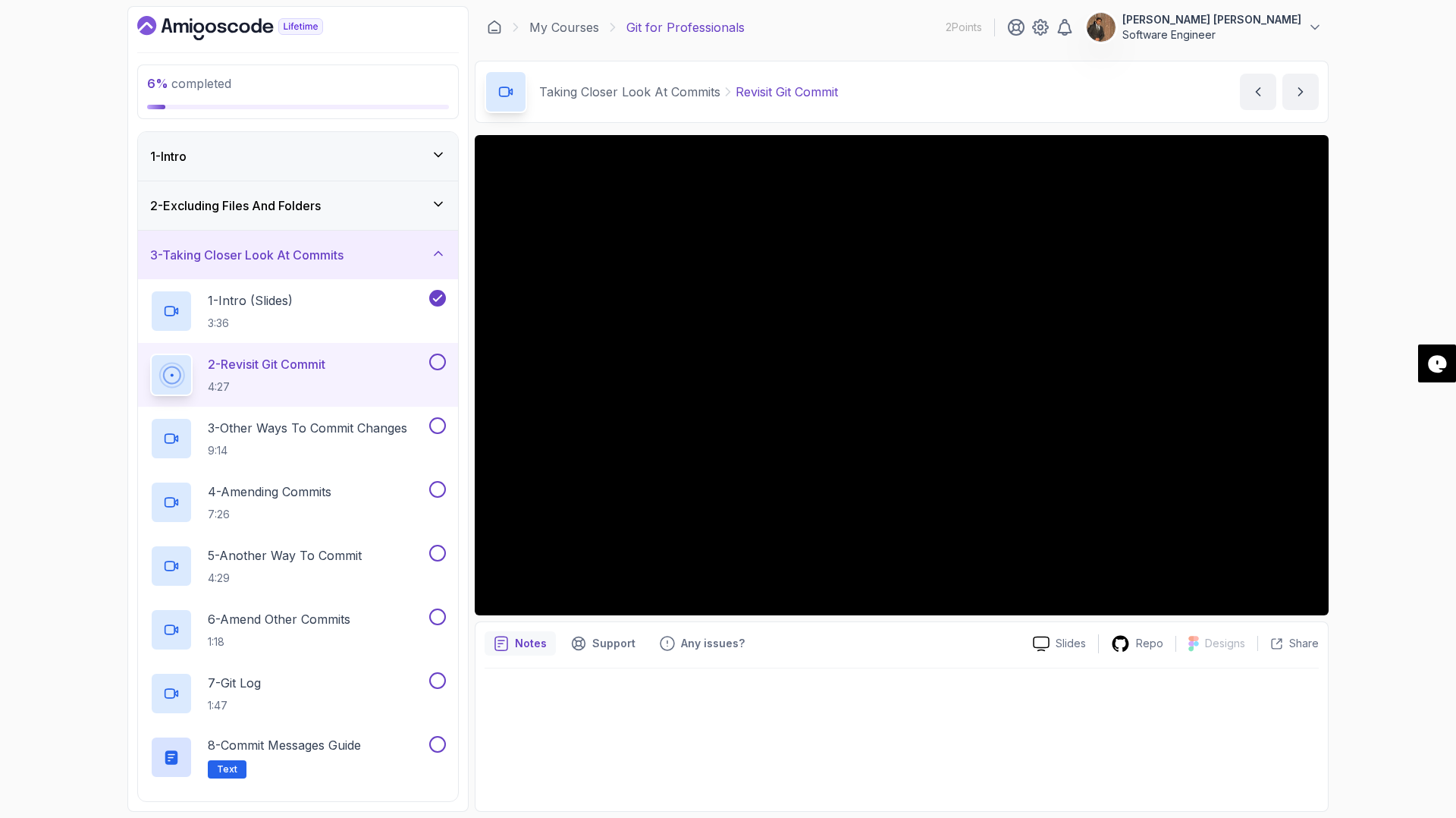
click at [841, 648] on div "Notes Support Any issues?" at bounding box center [753, 643] width 536 height 25
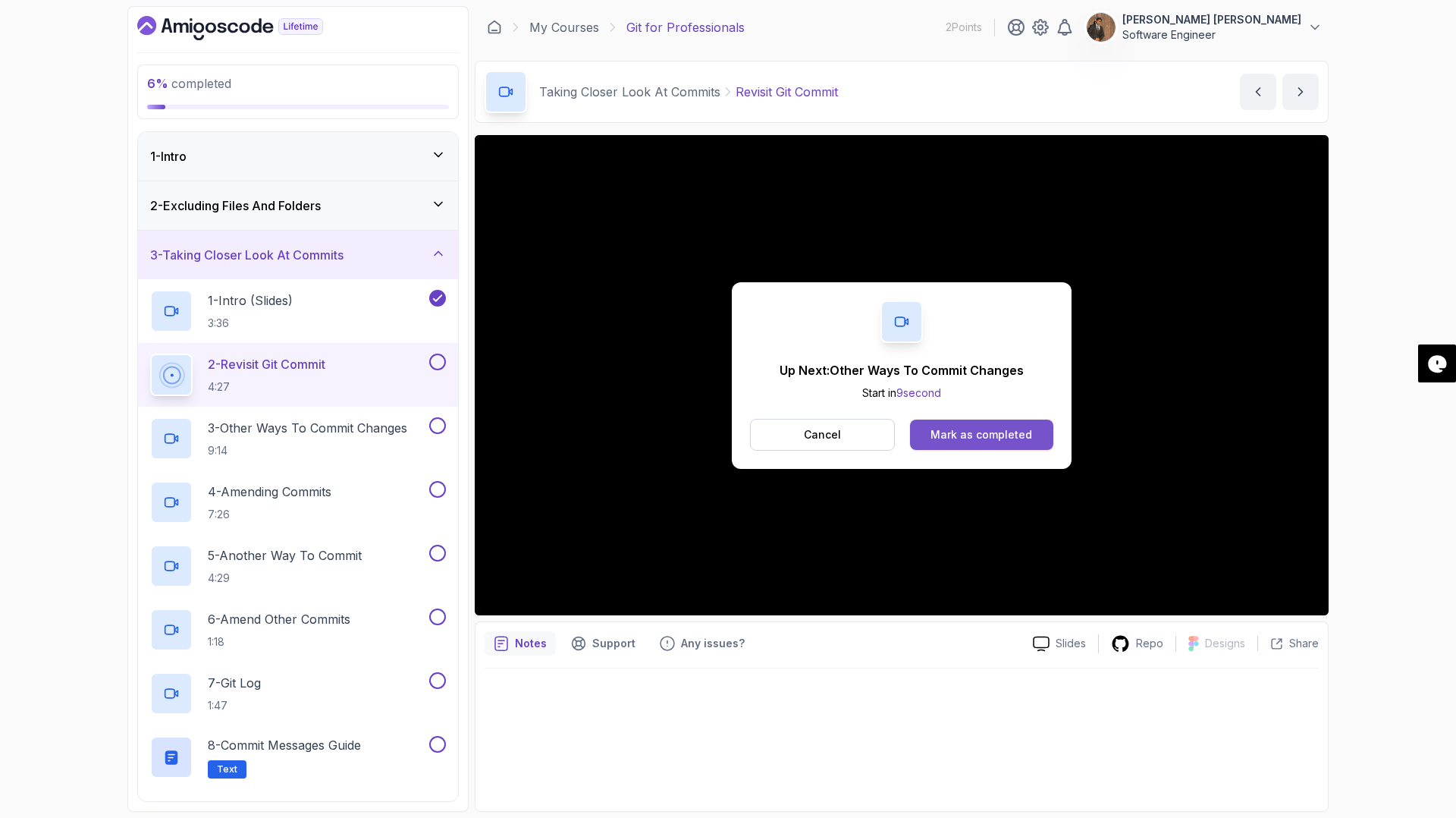
click at [995, 434] on div "Mark as completed" at bounding box center [981, 435] width 102 height 16
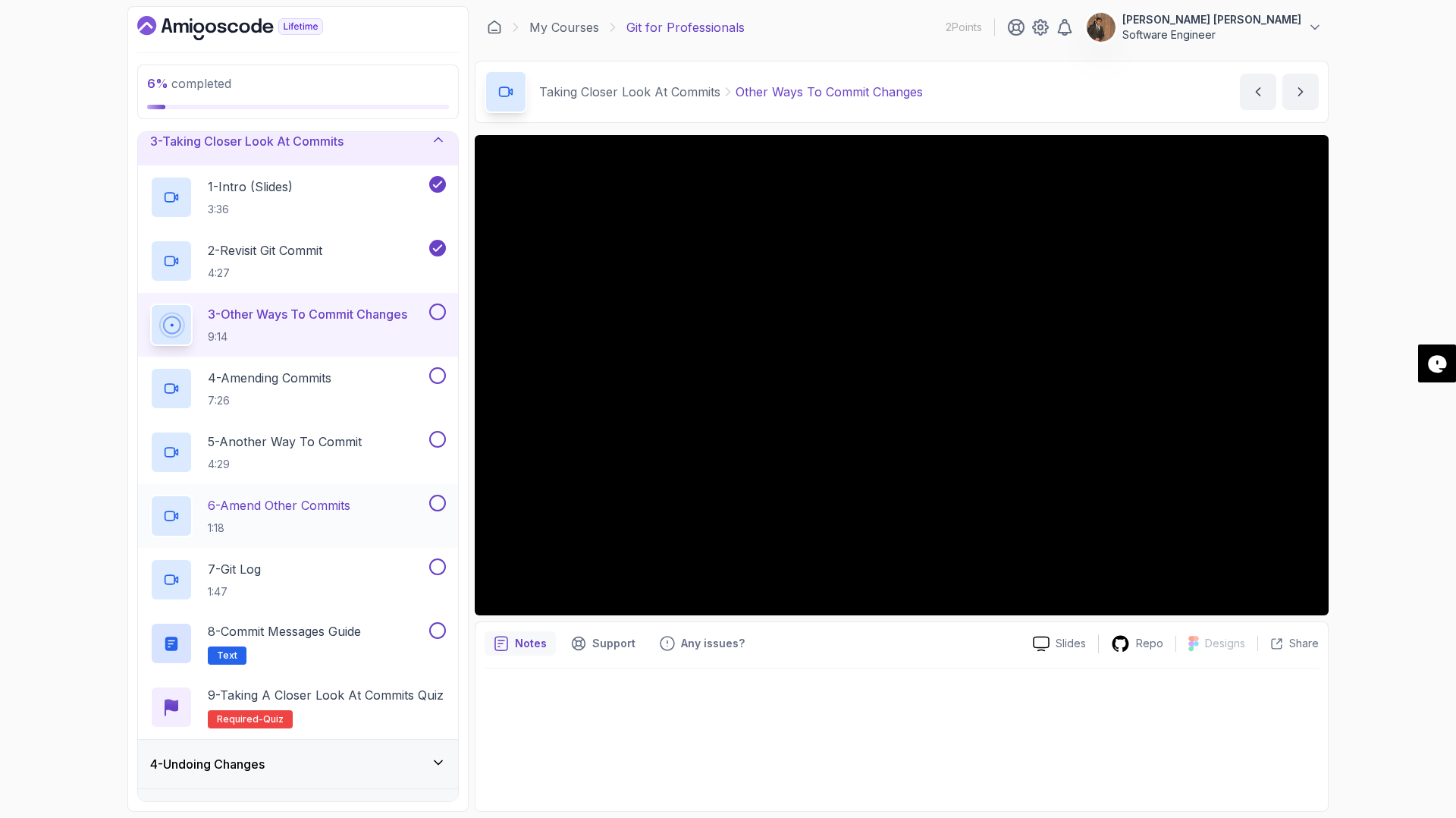
scroll to position [114, 0]
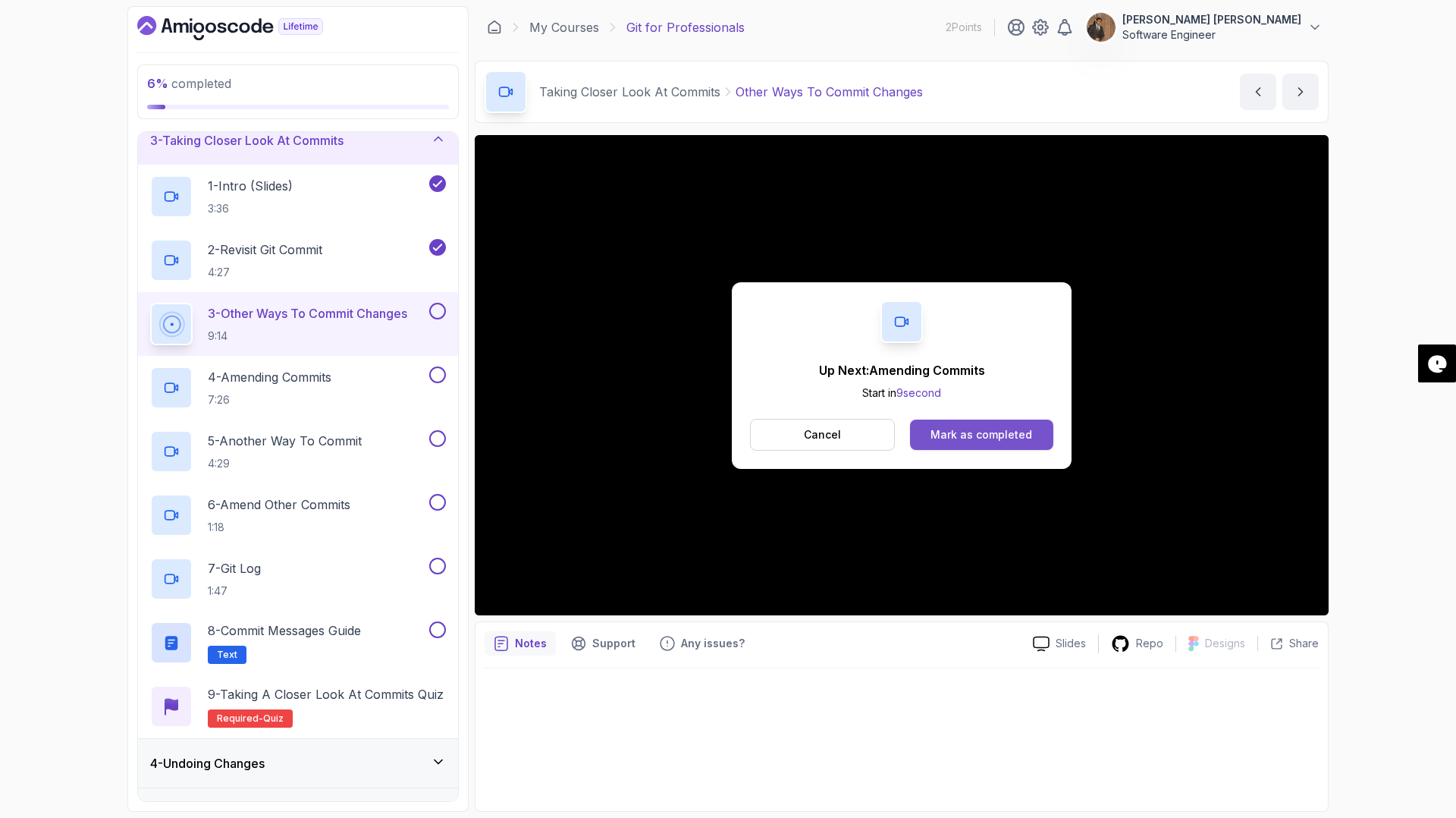
click at [968, 435] on div "Mark as completed" at bounding box center [981, 435] width 102 height 16
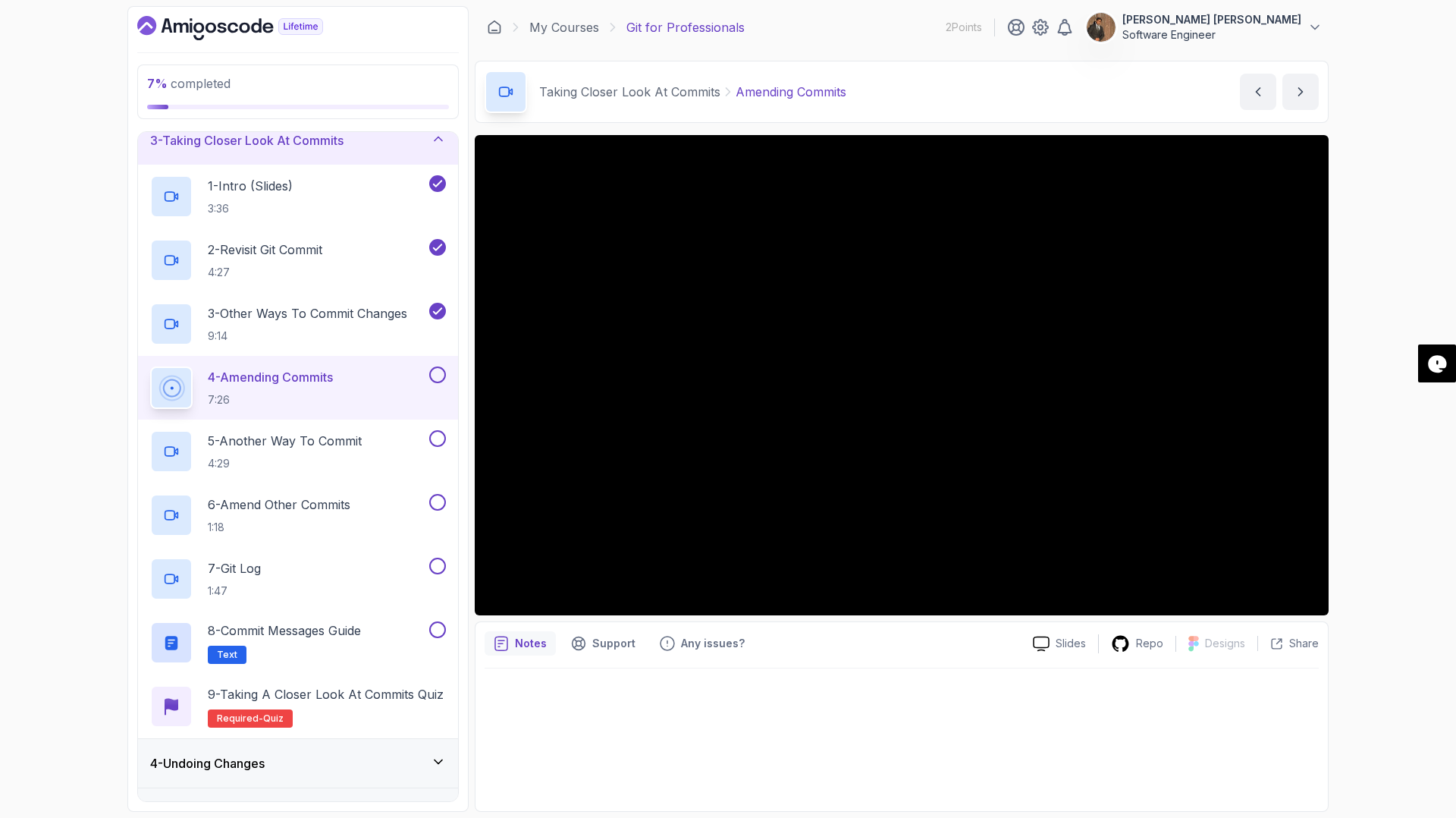
click at [812, 643] on div "Notes Support Any issues?" at bounding box center [753, 643] width 536 height 25
